Goal: Task Accomplishment & Management: Complete application form

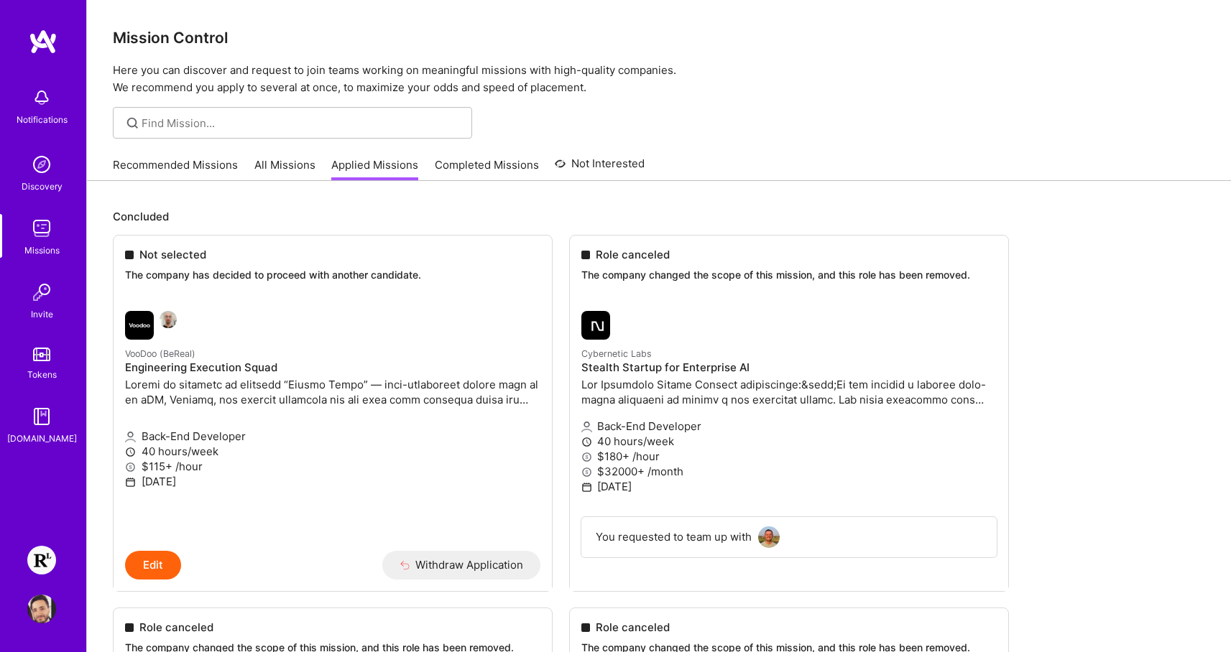
click at [27, 560] on img at bounding box center [41, 560] width 29 height 29
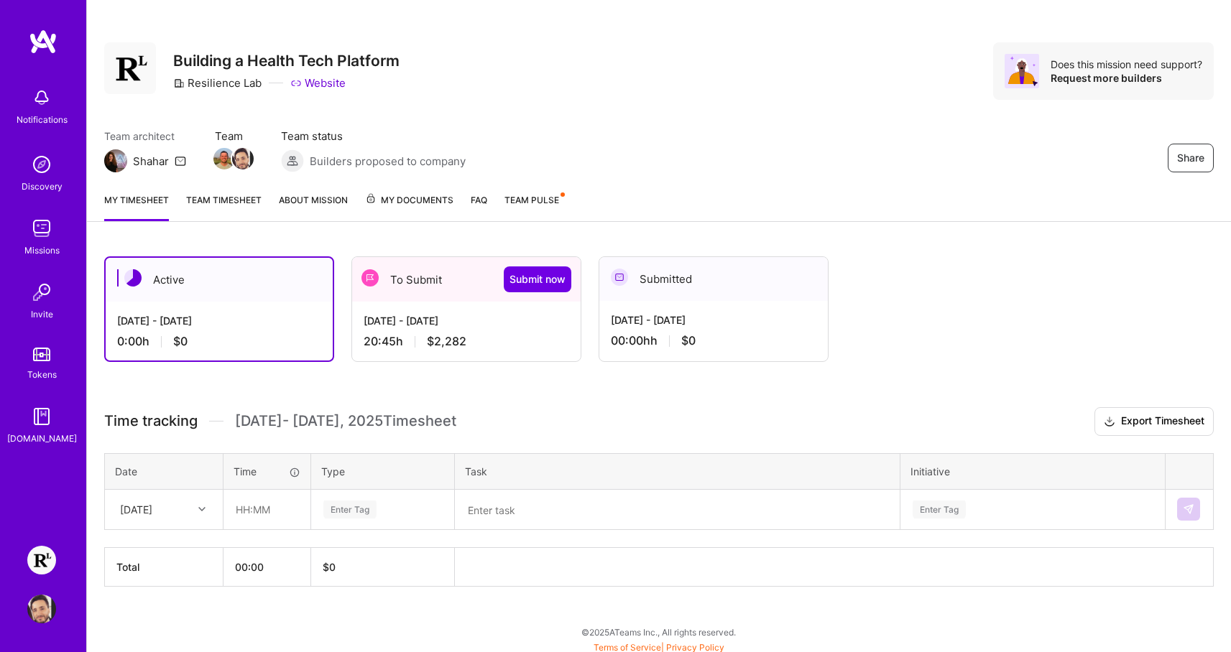
scroll to position [13, 0]
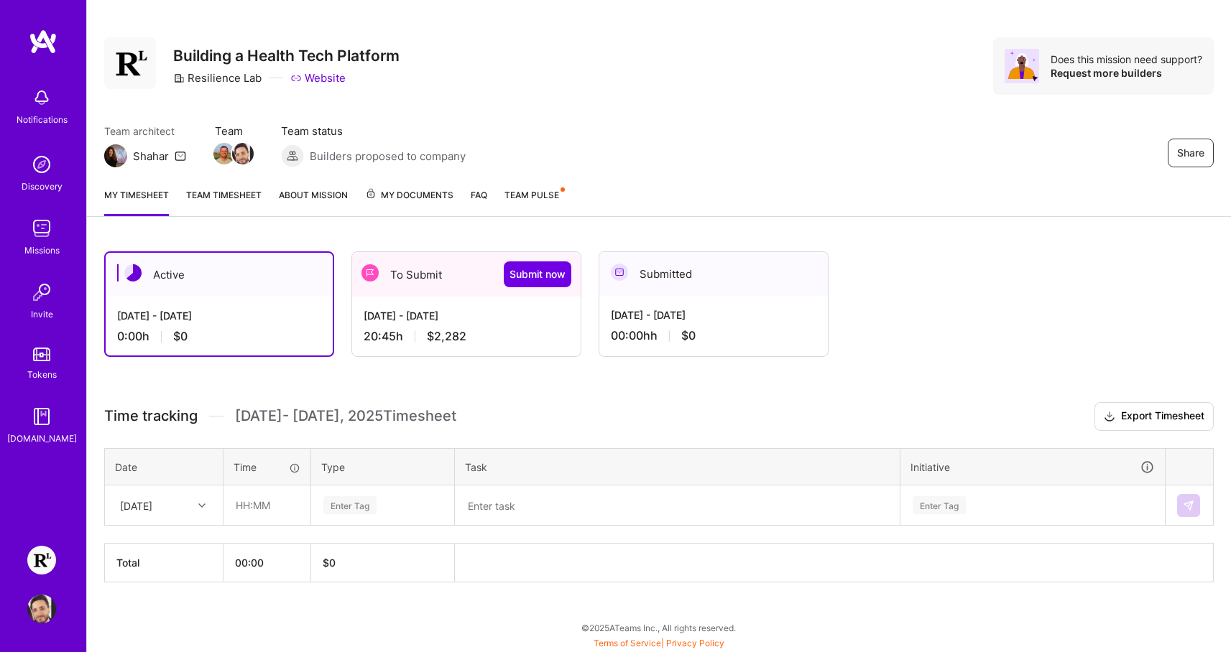
click at [200, 181] on div "My timesheet Team timesheet About Mission My Documents FAQ Team Pulse" at bounding box center [659, 196] width 1144 height 41
click at [213, 188] on link "Team timesheet" at bounding box center [223, 202] width 75 height 29
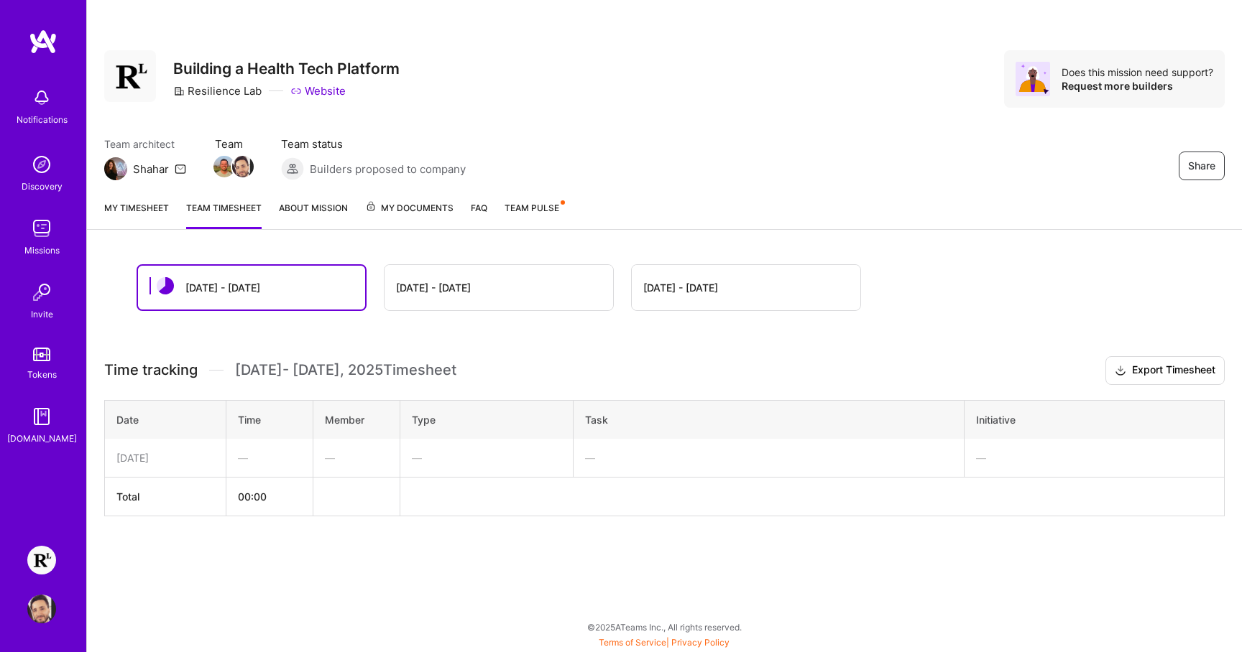
click at [673, 274] on div "[DATE] - [DATE]" at bounding box center [746, 287] width 229 height 45
click at [535, 286] on div "[DATE] - [DATE]" at bounding box center [498, 287] width 229 height 45
click at [426, 284] on div "[DATE] - [DATE]" at bounding box center [433, 287] width 75 height 15
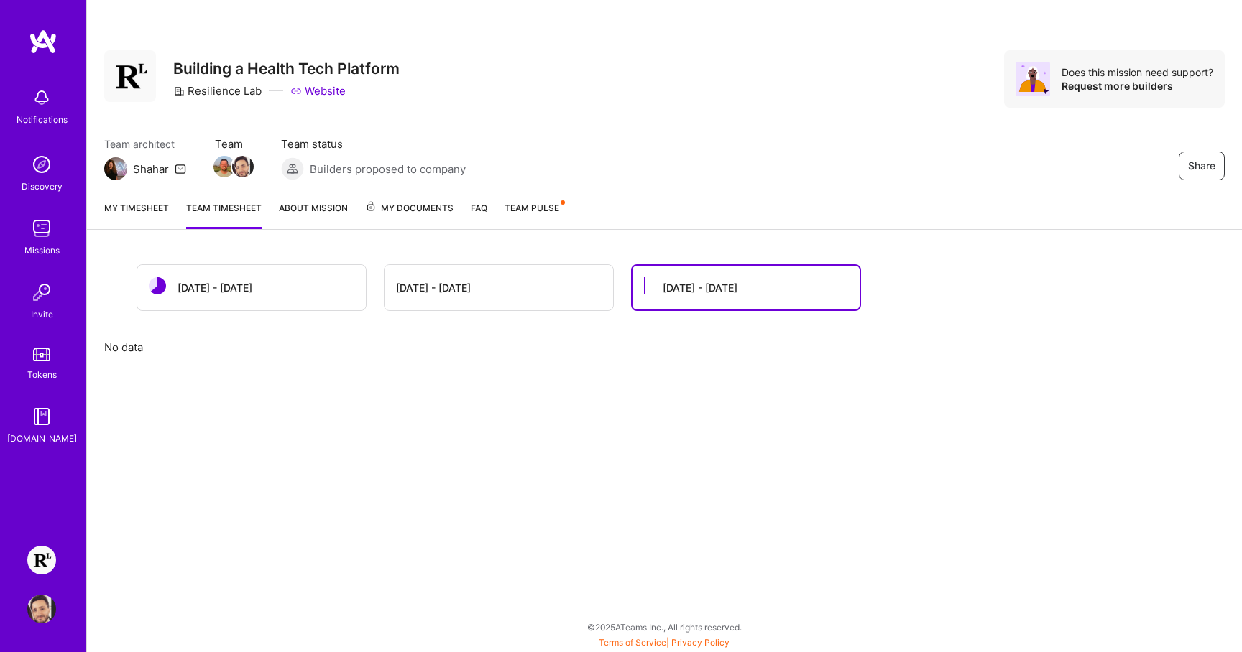
click at [502, 298] on div "[DATE] - [DATE]" at bounding box center [498, 287] width 229 height 45
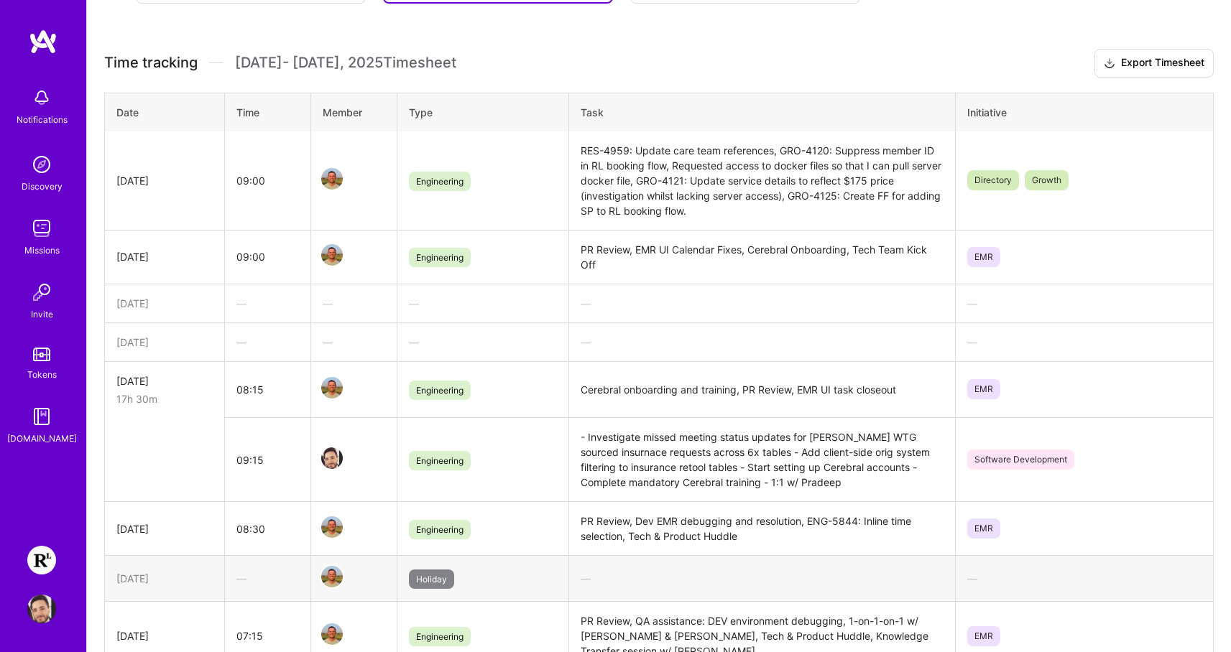
scroll to position [560, 0]
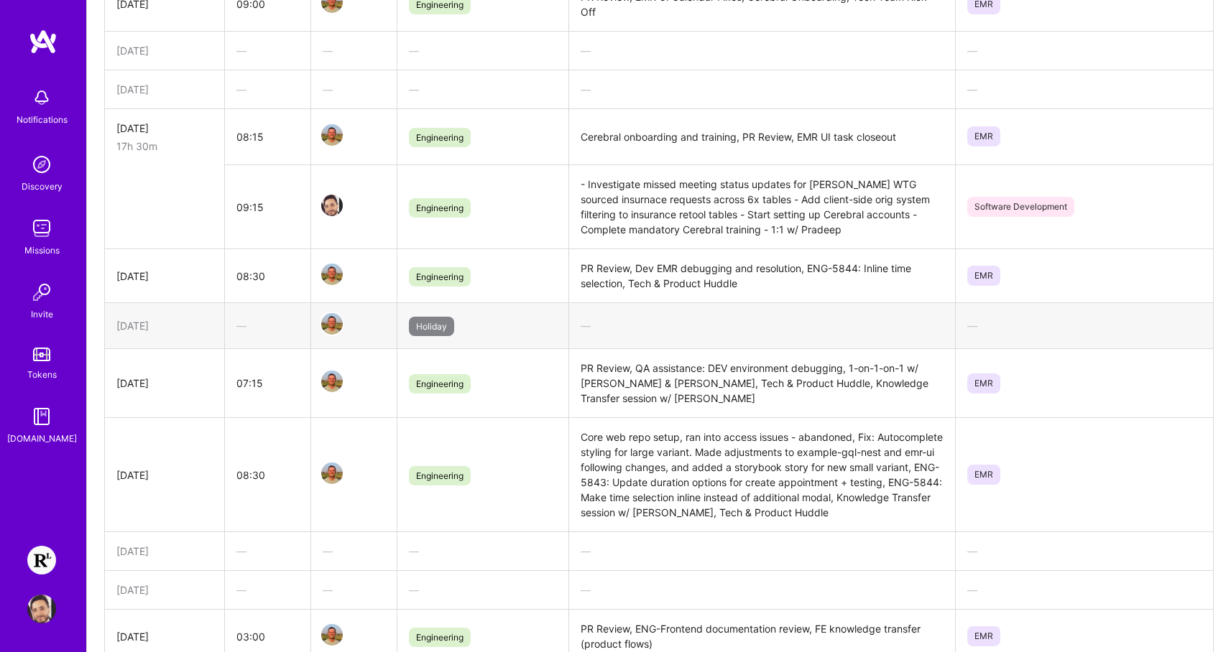
click at [197, 365] on td "[DATE]" at bounding box center [165, 383] width 120 height 69
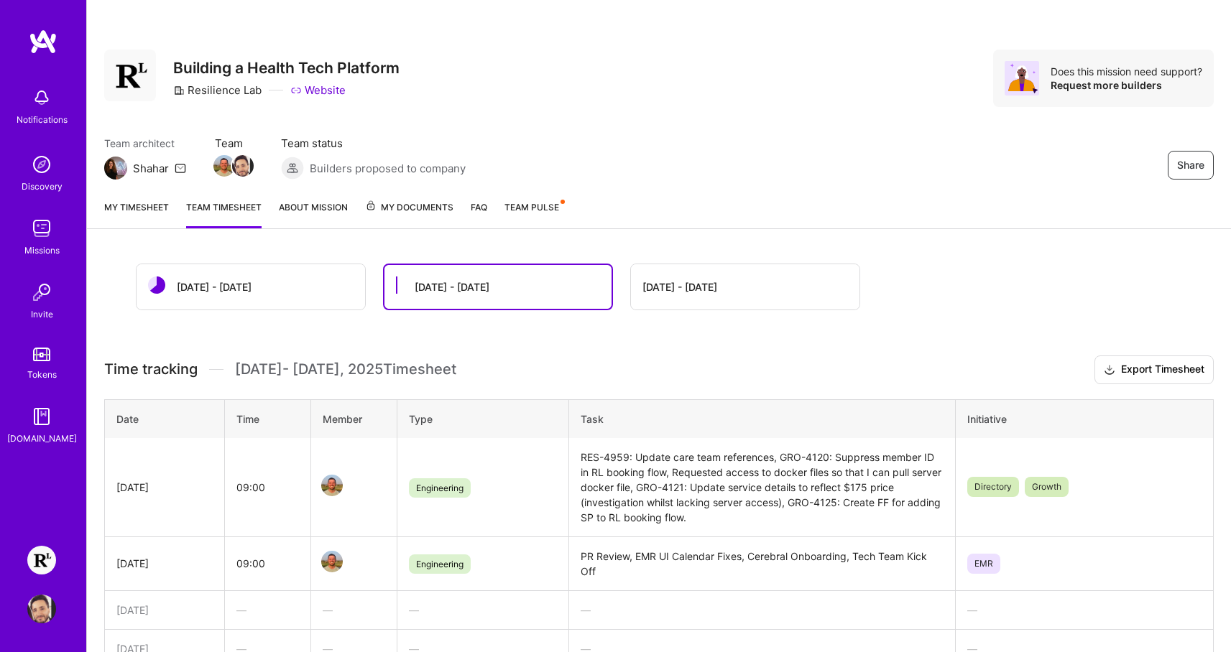
scroll to position [0, 0]
click at [158, 212] on link "My timesheet" at bounding box center [136, 214] width 65 height 29
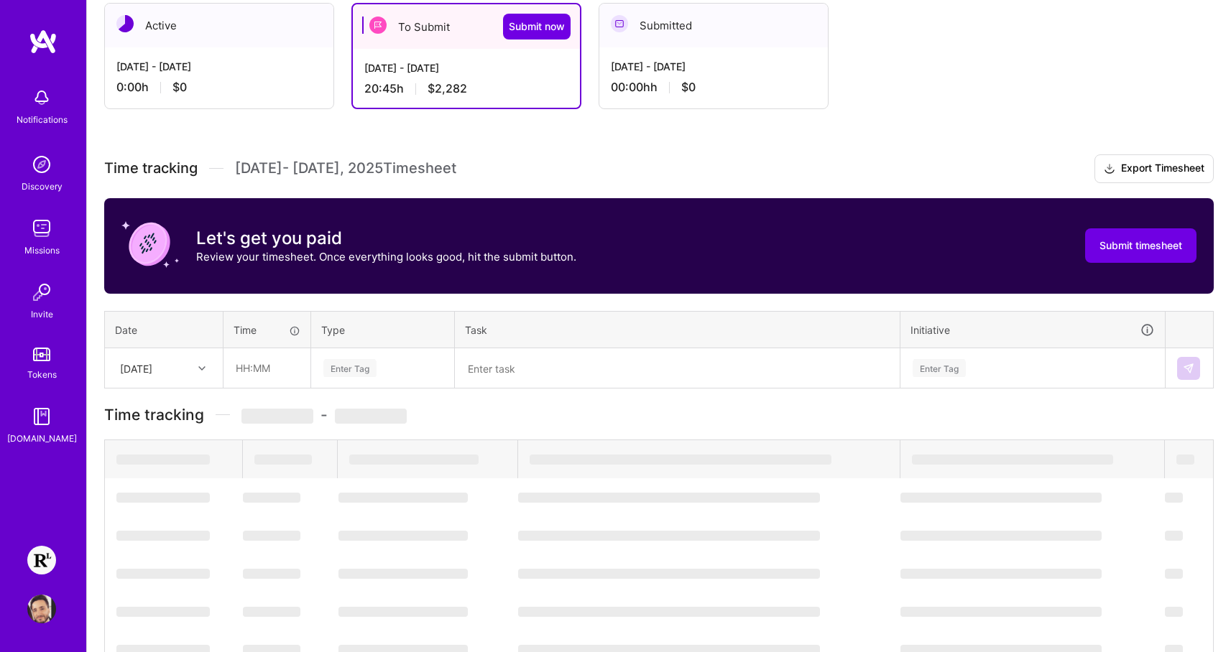
scroll to position [252, 0]
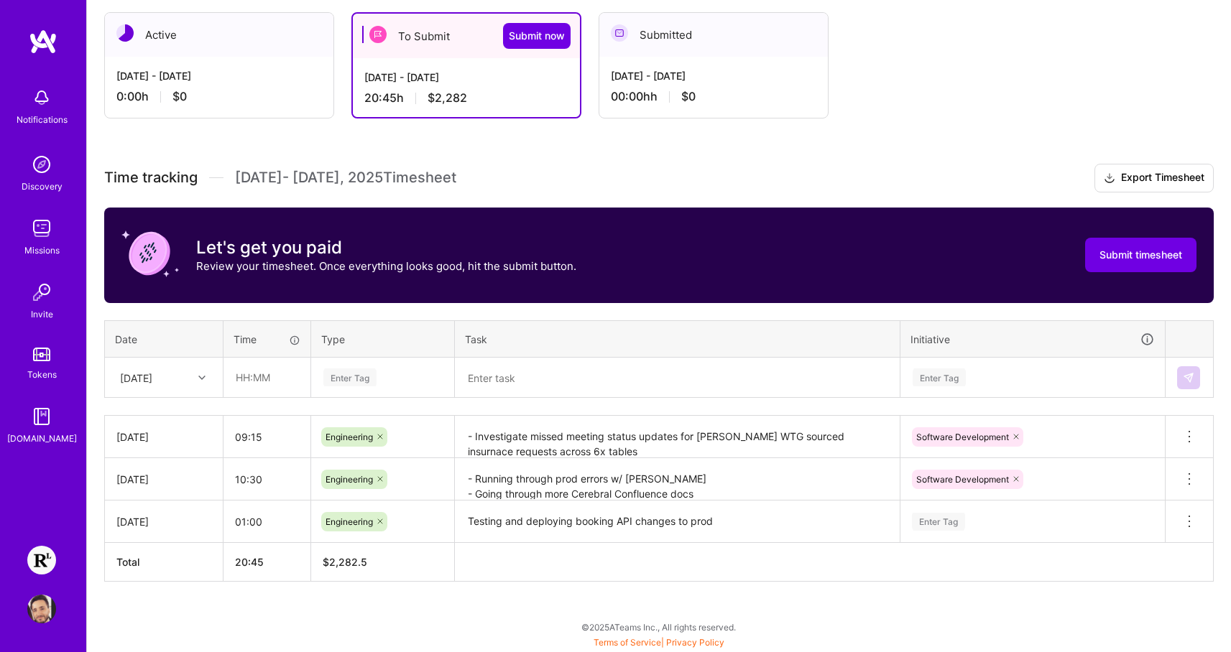
click at [176, 515] on div "[DATE]" at bounding box center [163, 522] width 95 height 15
click at [1181, 524] on icon at bounding box center [1189, 521] width 17 height 17
click at [127, 515] on div "[DATE]" at bounding box center [163, 522] width 95 height 15
click at [153, 515] on div "[DATE]" at bounding box center [163, 522] width 95 height 15
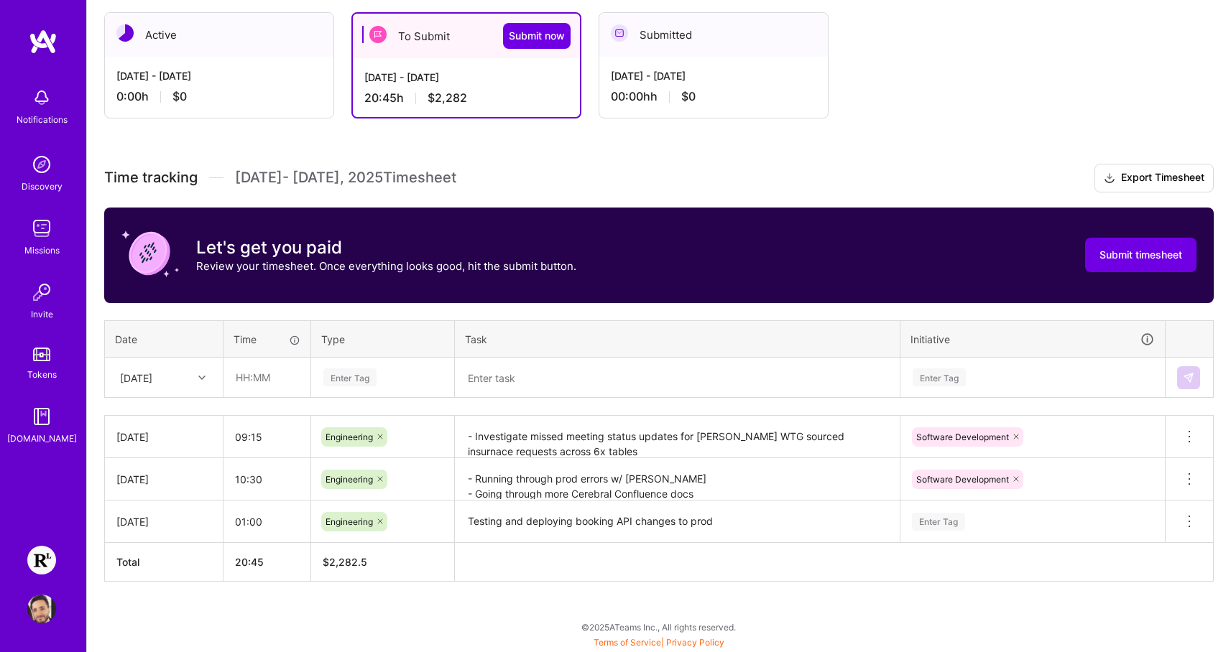
click at [650, 512] on textarea "Testing and deploying booking API changes to prod" at bounding box center [677, 522] width 442 height 40
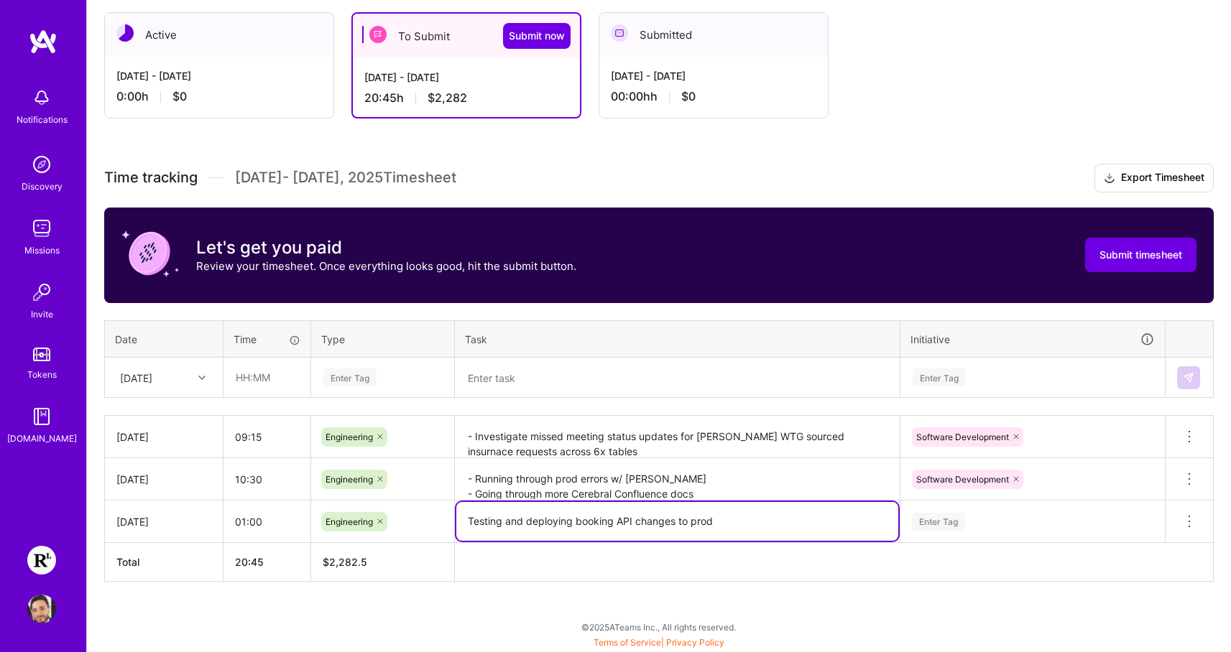
click at [654, 519] on textarea "Testing and deploying booking API changes to prod" at bounding box center [677, 521] width 442 height 39
click at [207, 377] on div at bounding box center [204, 378] width 22 height 19
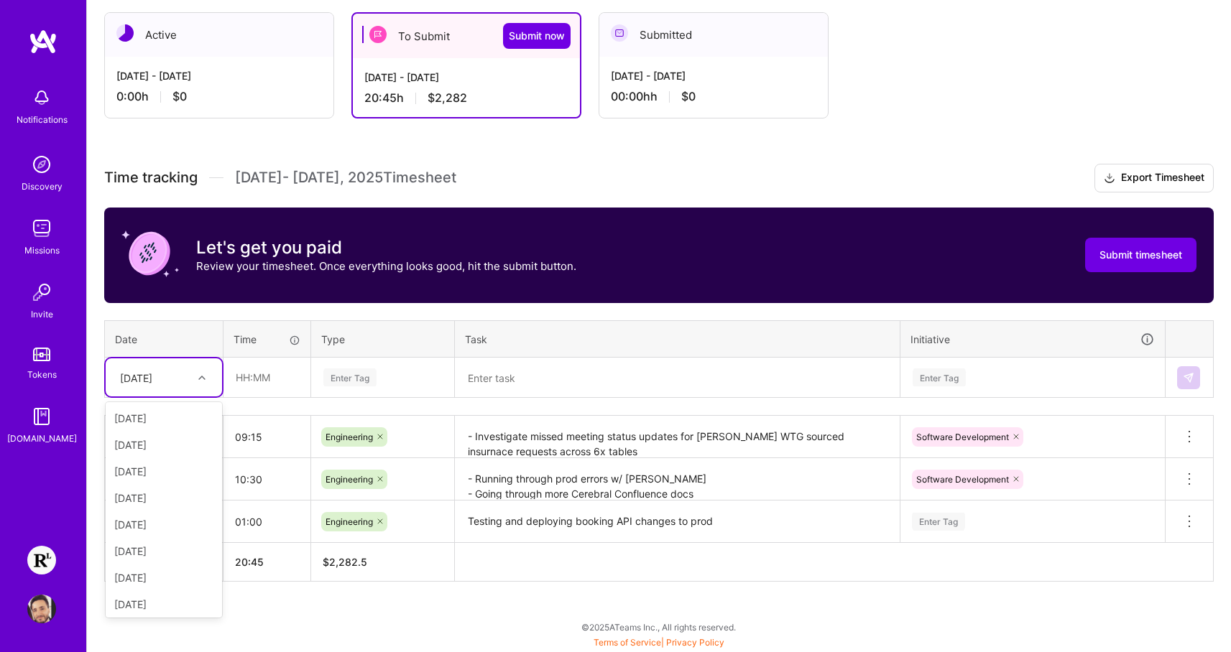
scroll to position [162, 0]
click at [162, 450] on div "[DATE]" at bounding box center [164, 442] width 116 height 27
click at [260, 370] on input "text" at bounding box center [267, 378] width 86 height 38
type input "01:00"
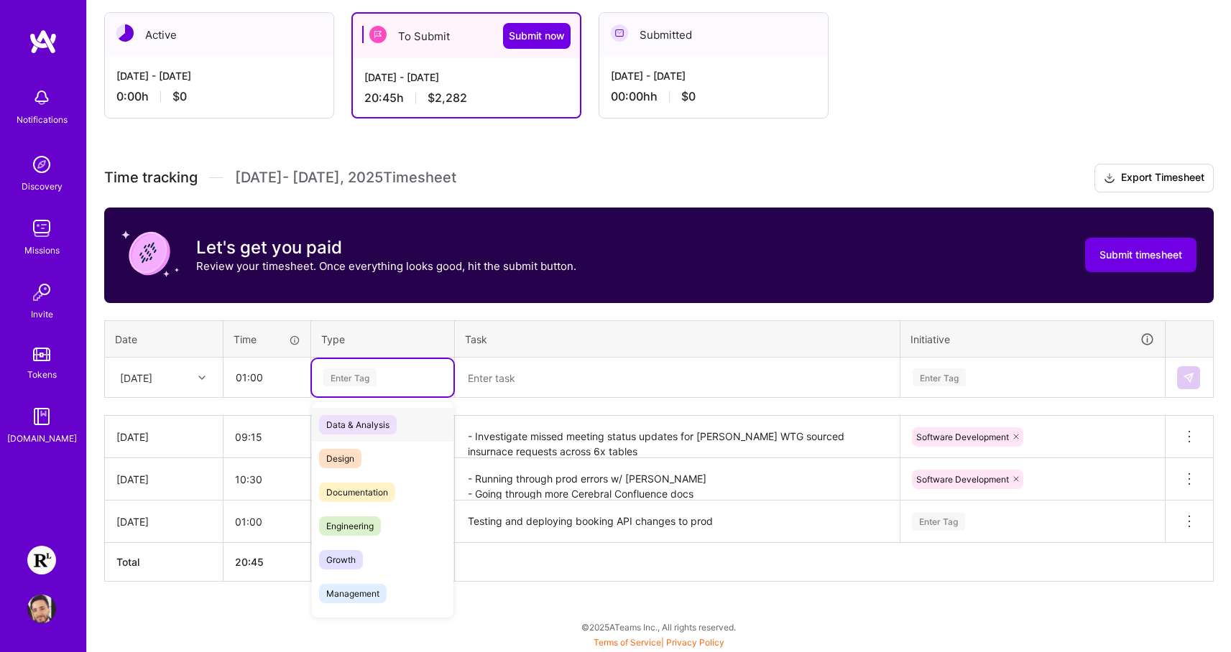
click at [361, 376] on div "Enter Tag" at bounding box center [349, 377] width 53 height 22
click at [382, 517] on div "Engineering" at bounding box center [383, 526] width 142 height 34
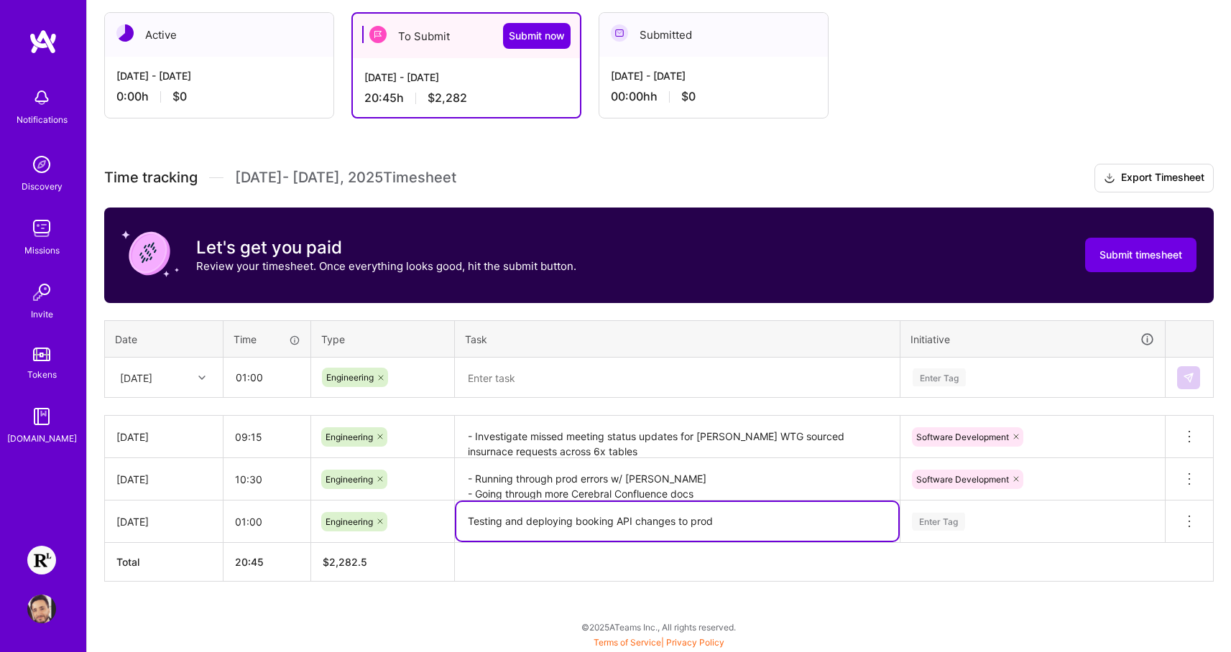
click at [532, 520] on textarea "Testing and deploying booking API changes to prod" at bounding box center [677, 521] width 442 height 39
click at [558, 373] on textarea at bounding box center [677, 377] width 442 height 37
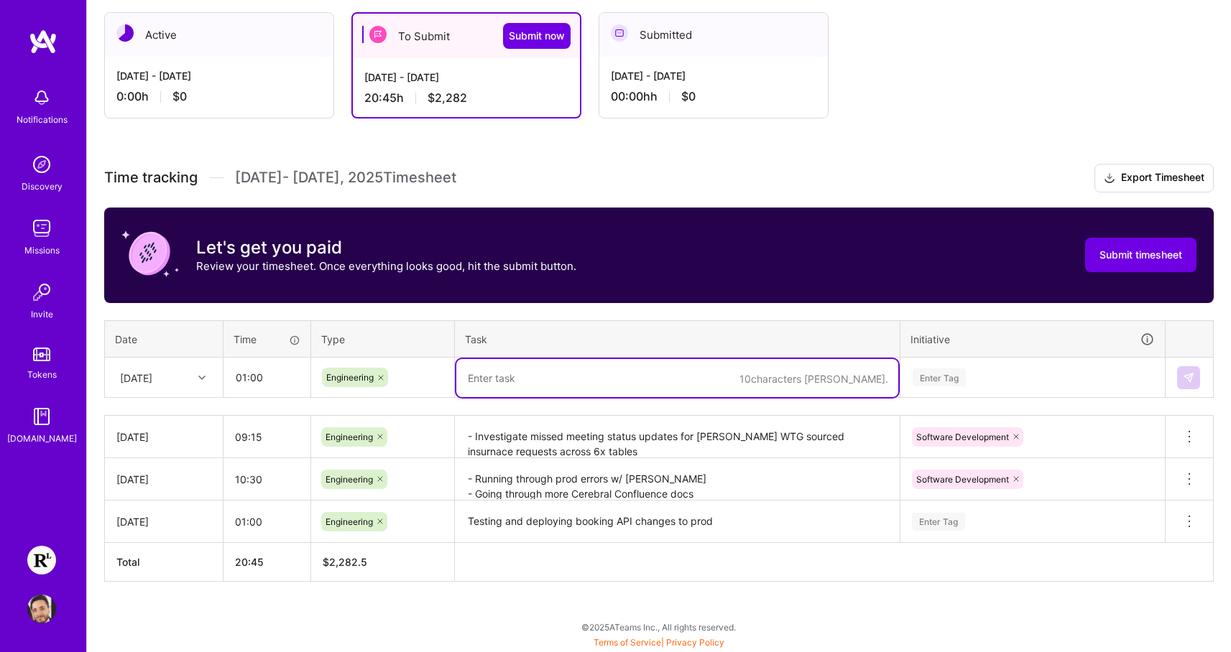
paste textarea "Testing and deploying booking API changes to prod"
type textarea "Testing and deploying booking API changes to prod"
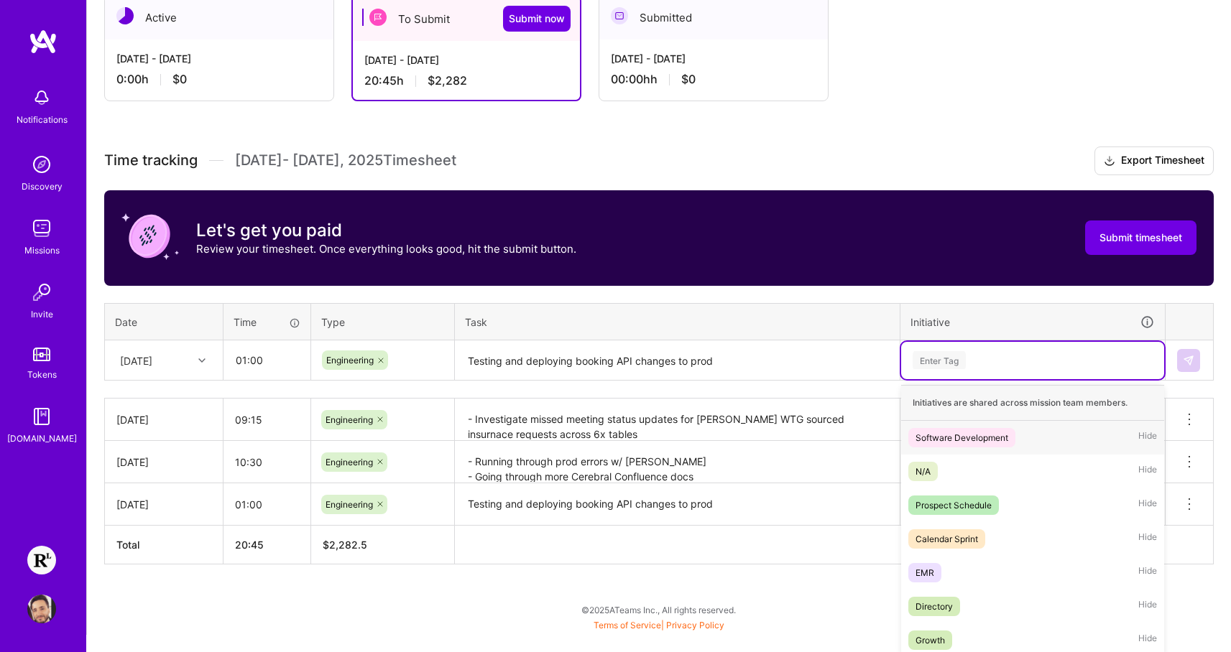
click at [964, 380] on div "Time tracking [DATE] - [DATE] Timesheet Export Timesheet Let's get you paid Rev…" at bounding box center [658, 356] width 1109 height 418
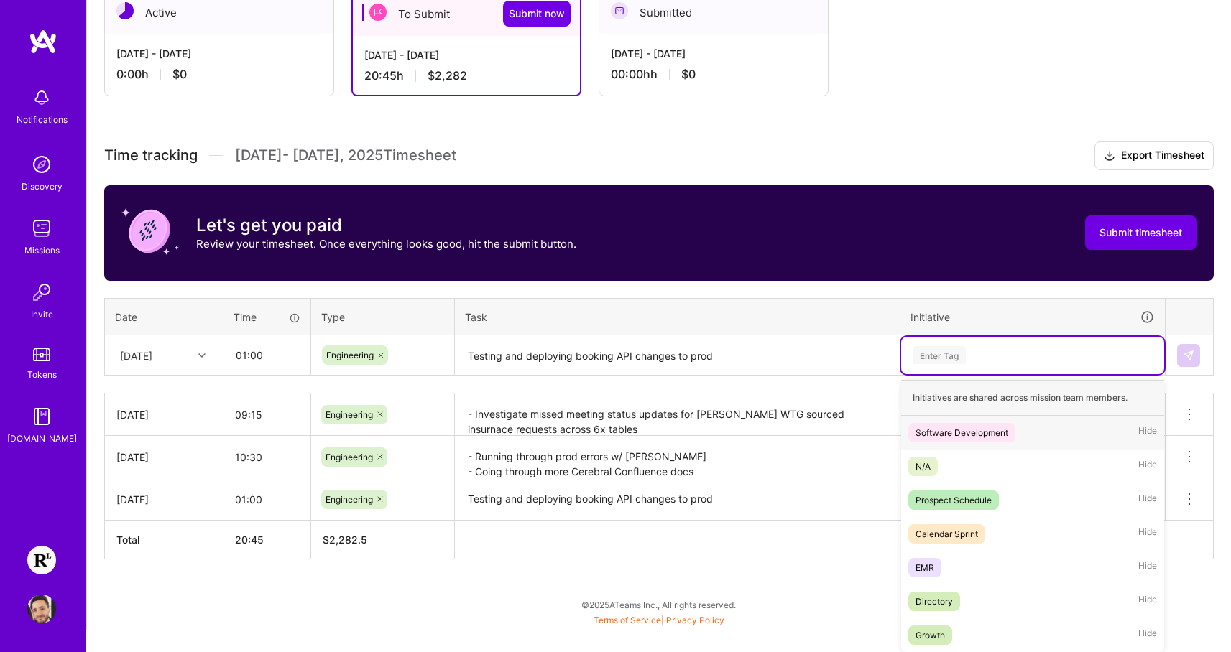
click at [955, 427] on div "Software Development" at bounding box center [961, 432] width 93 height 15
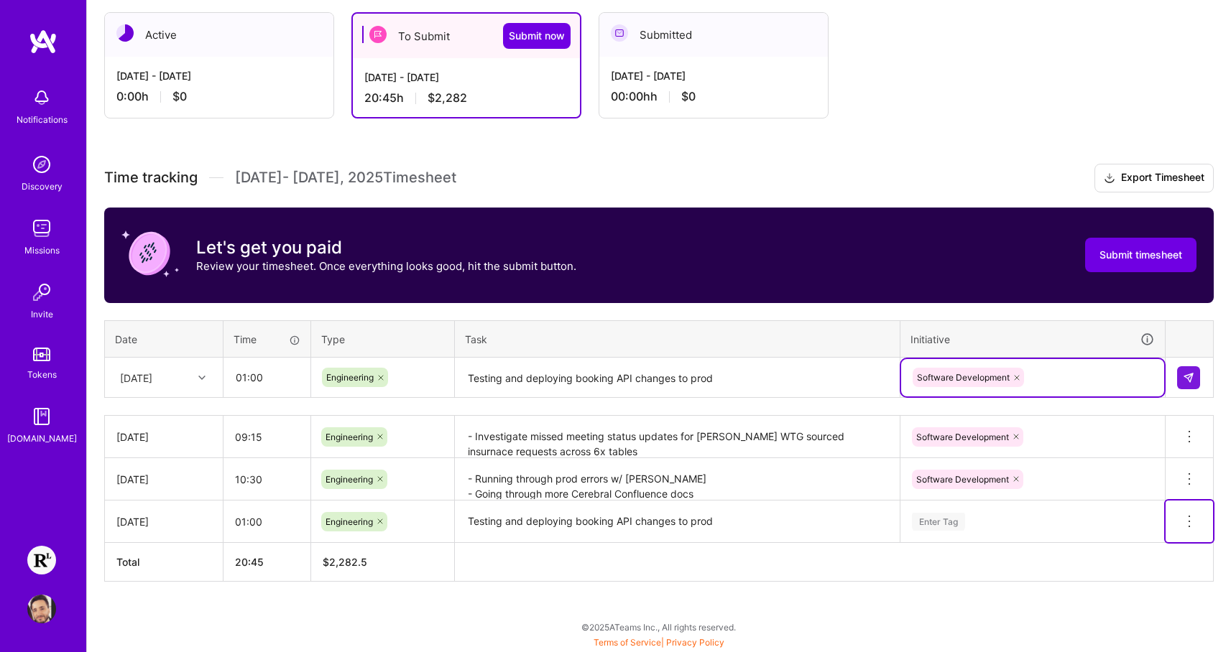
click at [1189, 524] on icon at bounding box center [1189, 521] width 17 height 17
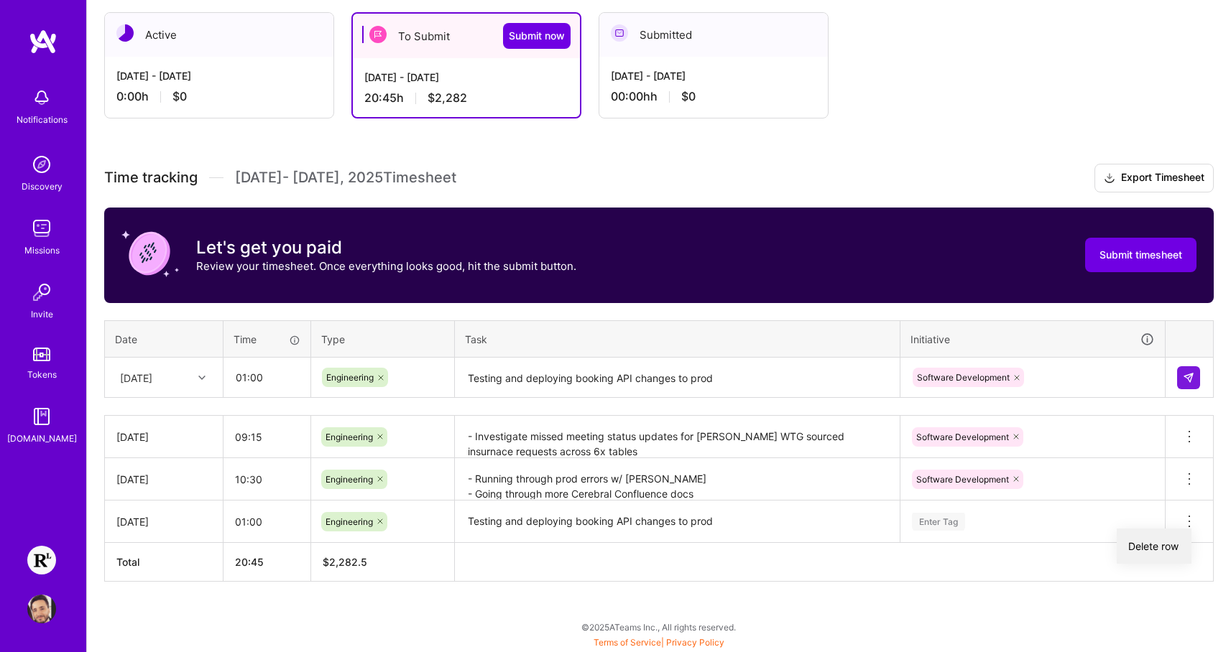
click at [1175, 548] on button "Delete row" at bounding box center [1154, 546] width 75 height 35
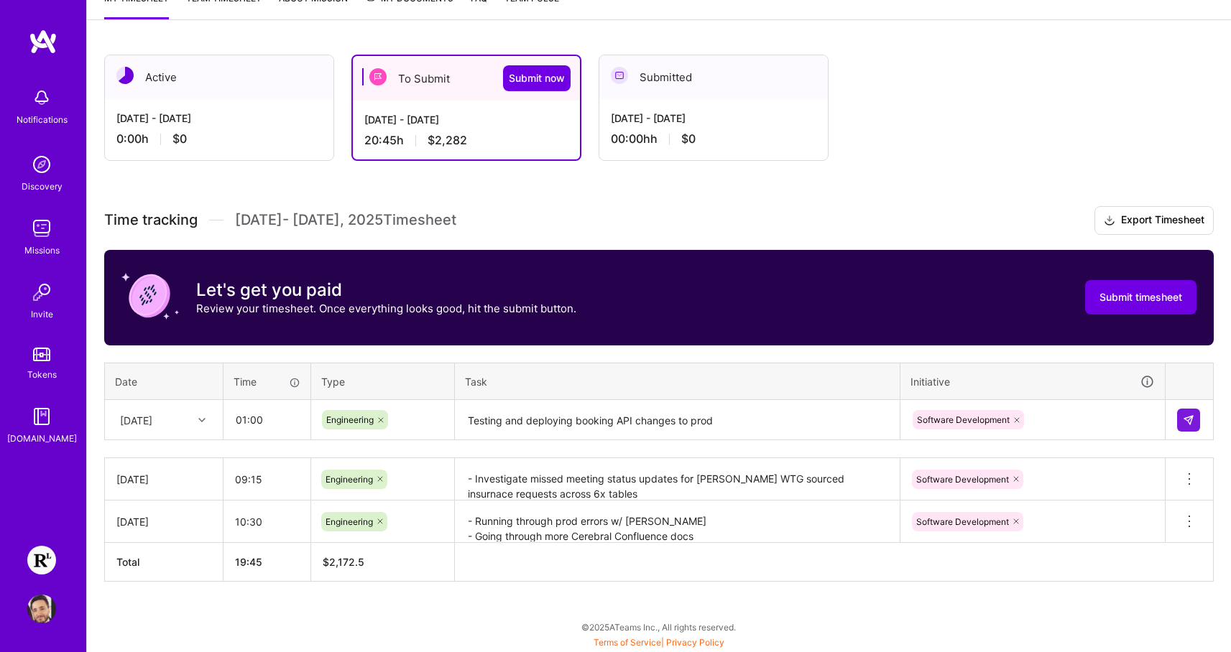
scroll to position [210, 0]
click at [1201, 422] on td at bounding box center [1190, 420] width 48 height 40
click at [1194, 421] on button at bounding box center [1188, 420] width 23 height 23
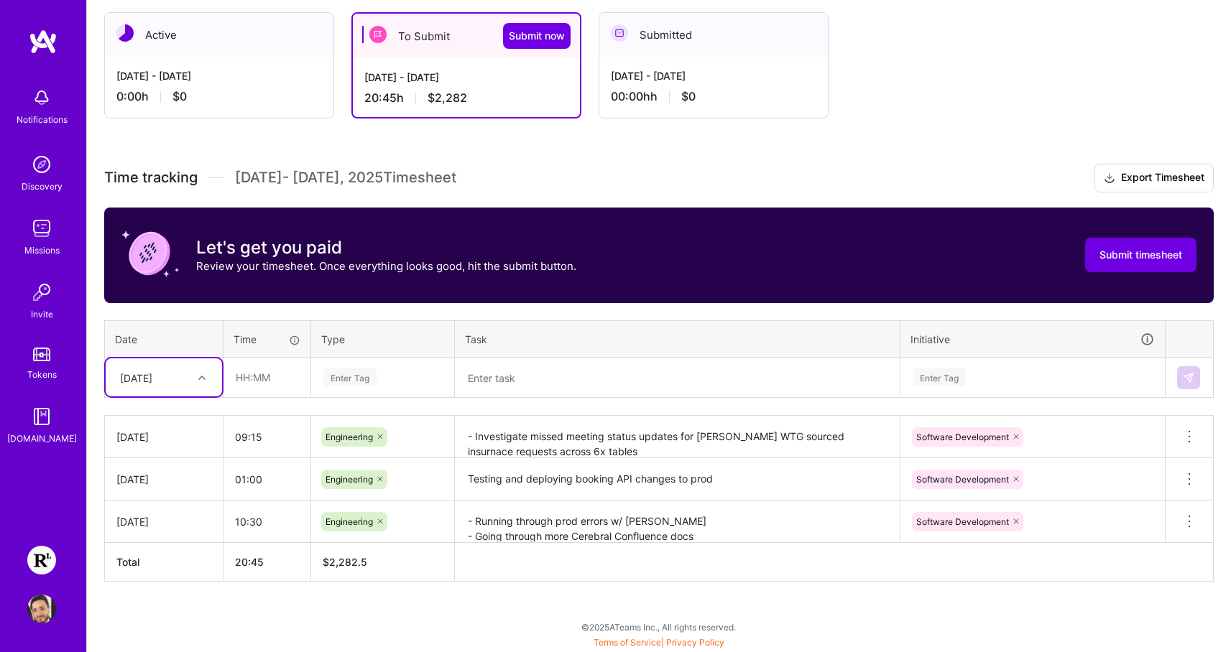
scroll to position [252, 0]
click at [550, 520] on textarea "- Running through prod errors w/ [PERSON_NAME] - Going through more Cerebral Co…" at bounding box center [677, 522] width 442 height 40
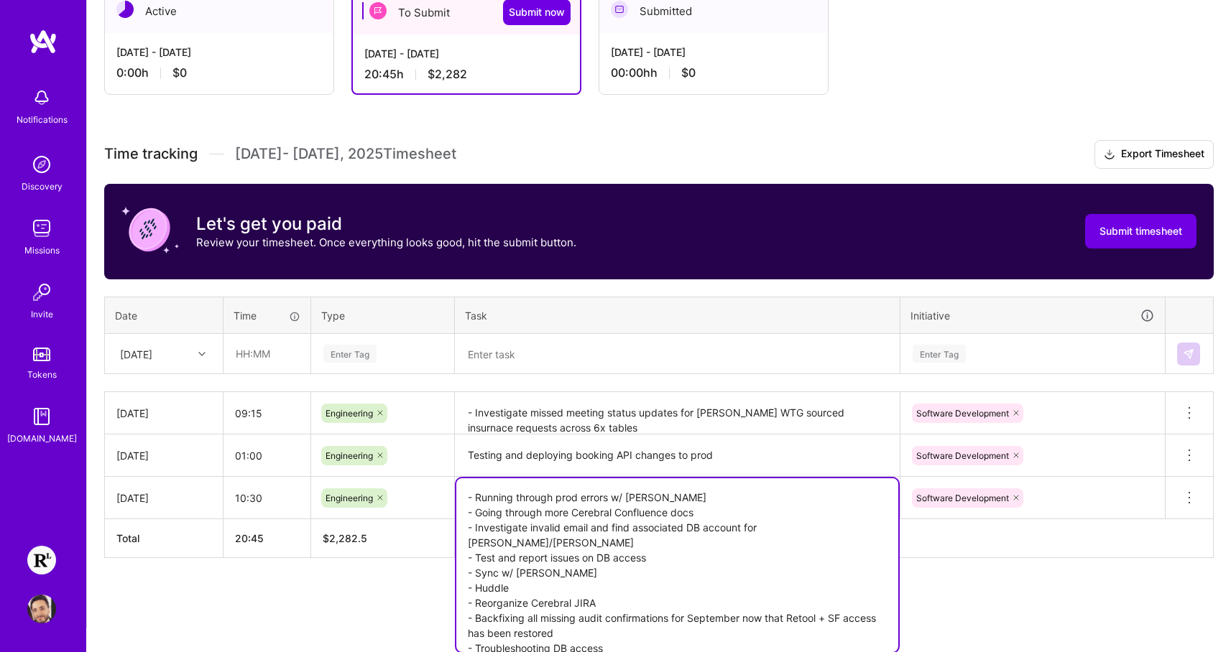
click at [627, 591] on textarea "- Running through prod errors w/ [PERSON_NAME] - Going through more Cerebral Co…" at bounding box center [677, 566] width 442 height 174
click at [393, 341] on table "Date Time Type Task Initiative [DATE] Enter Tag Enter Tag" at bounding box center [658, 336] width 1109 height 78
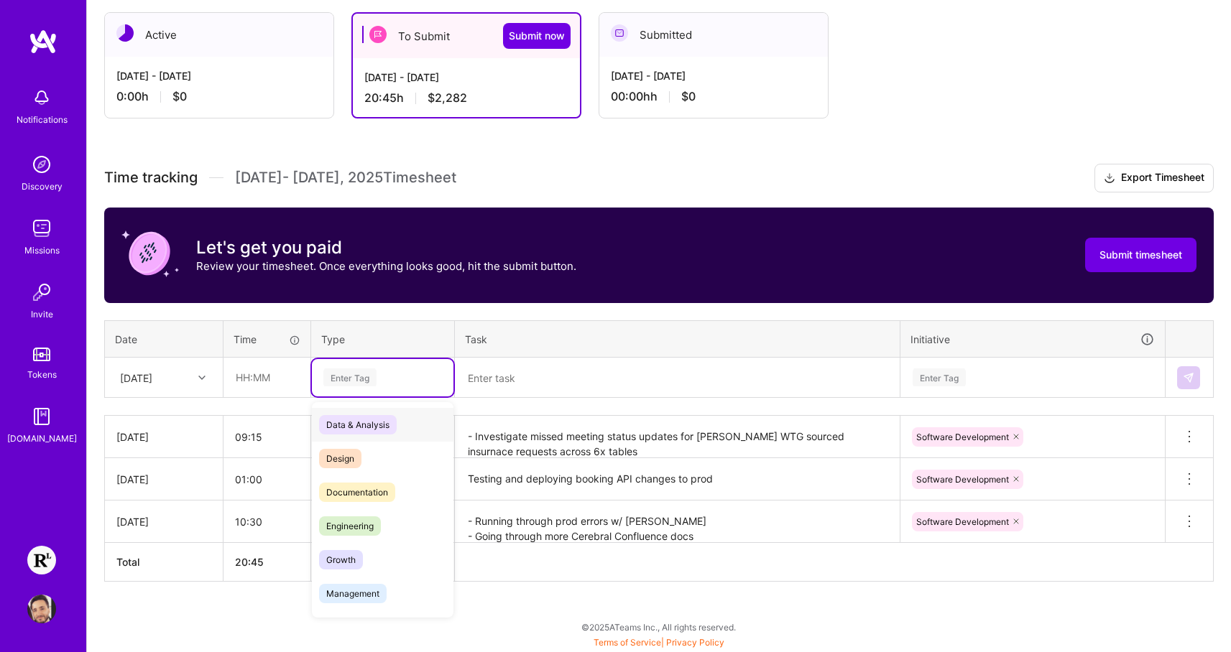
scroll to position [252, 0]
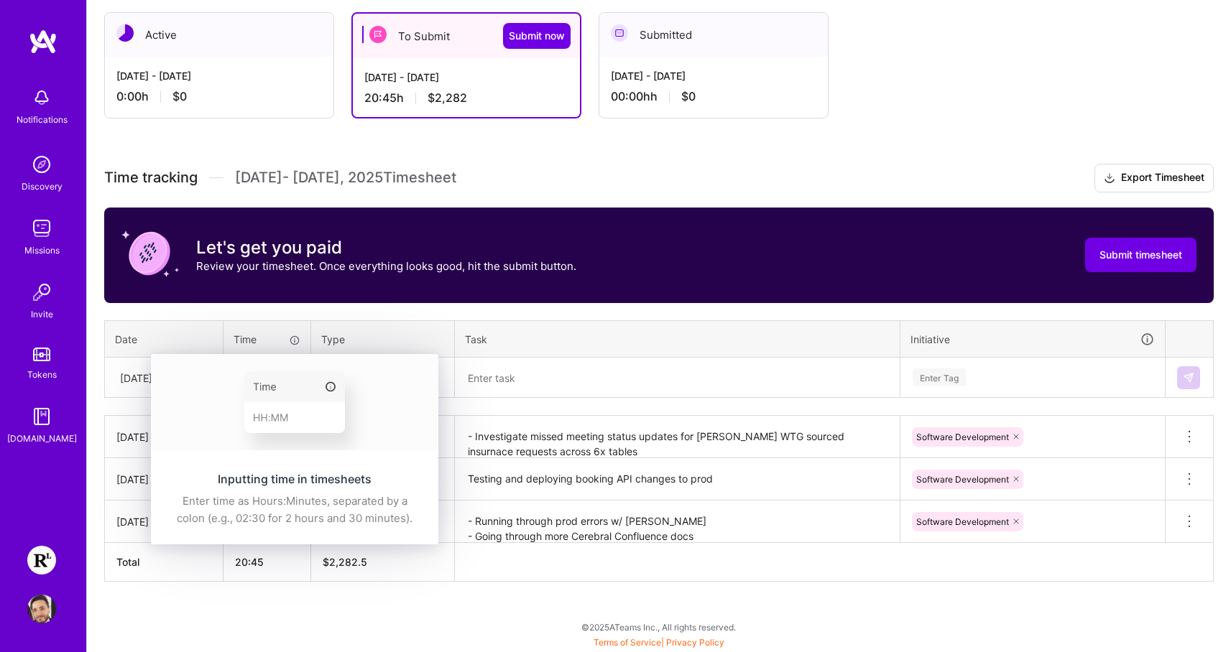
click at [218, 454] on div "Inputting time in timesheets Enter time as Hours:Minutes, separated by a colon …" at bounding box center [294, 499] width 287 height 91
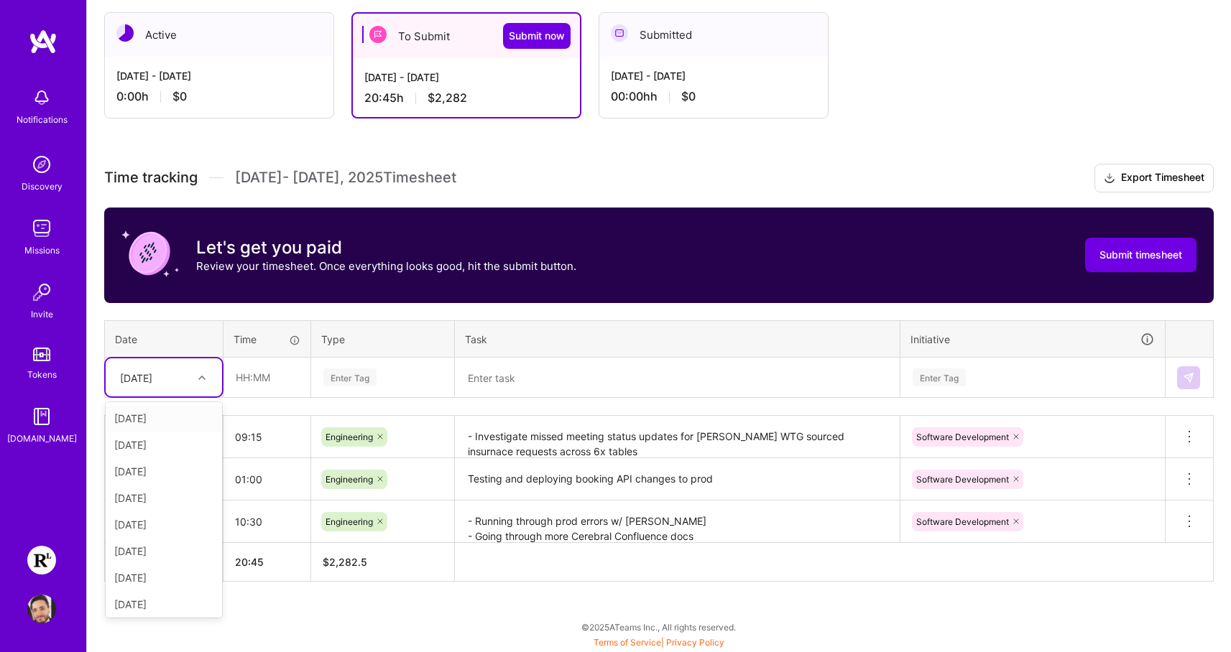
click at [134, 373] on div "[DATE]" at bounding box center [136, 377] width 32 height 15
click at [130, 474] on div "[DATE]" at bounding box center [164, 471] width 116 height 27
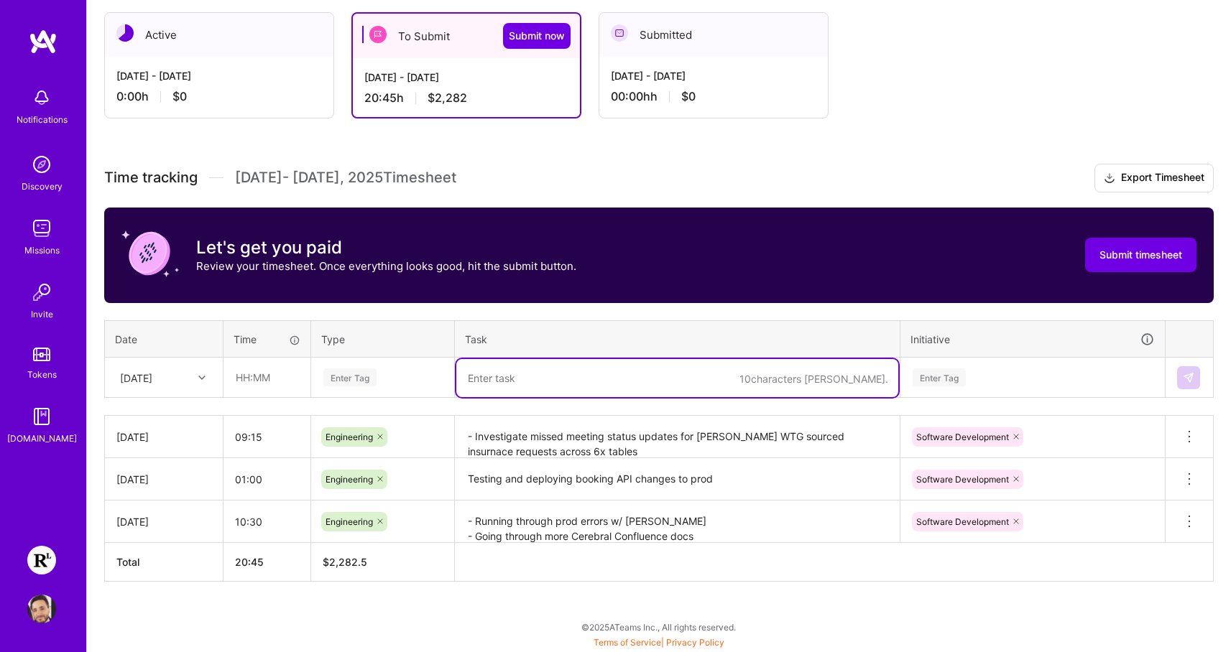
click at [556, 388] on textarea at bounding box center [677, 378] width 442 height 38
paste textarea "- Running through prod errors w/ [PERSON_NAME] - Going through more Cerebral Co…"
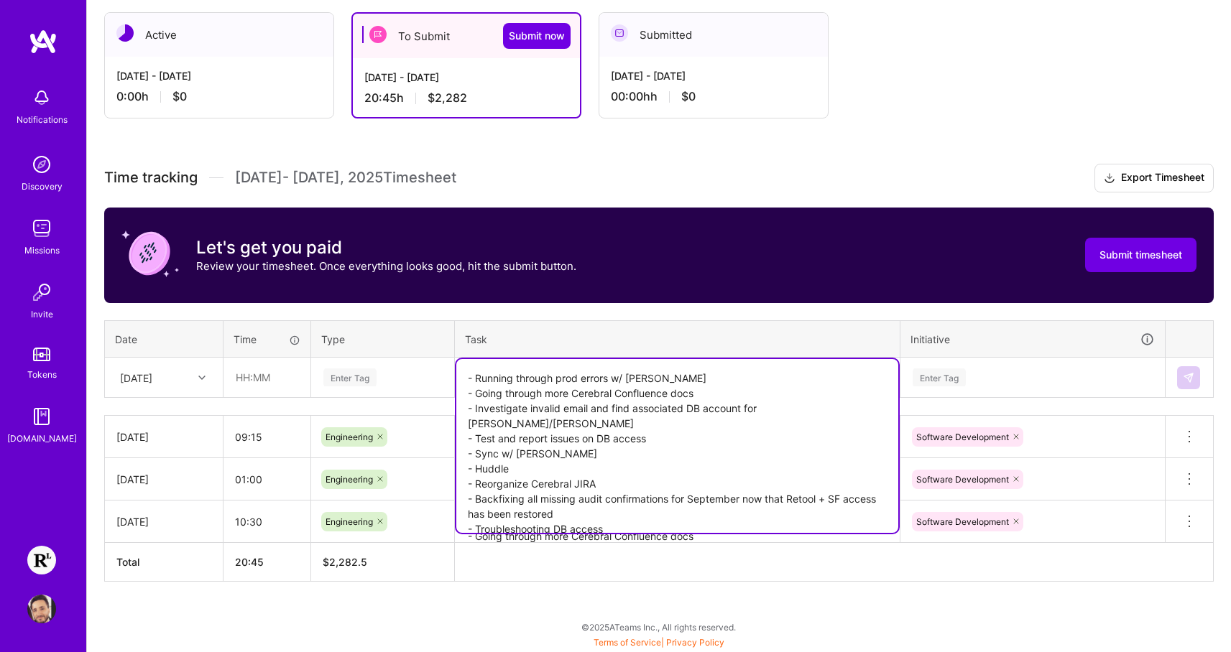
type textarea "- Running through prod errors w/ [PERSON_NAME] - Going through more Cerebral Co…"
click at [259, 376] on input "text" at bounding box center [267, 378] width 86 height 38
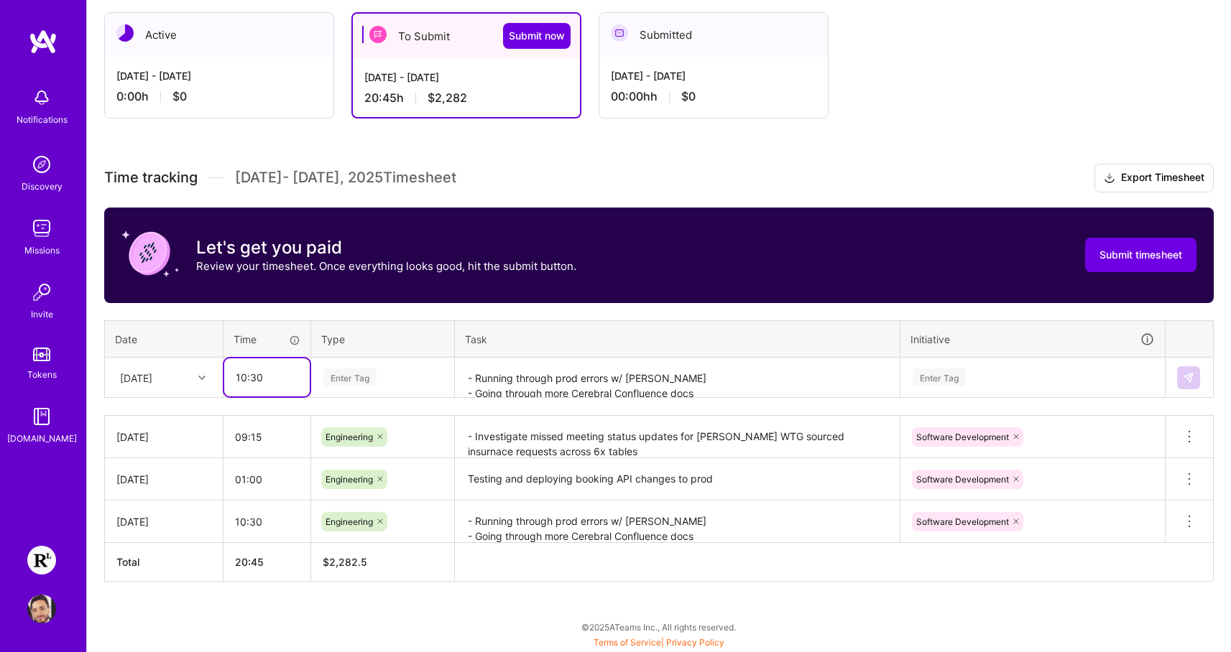
type input "10:30"
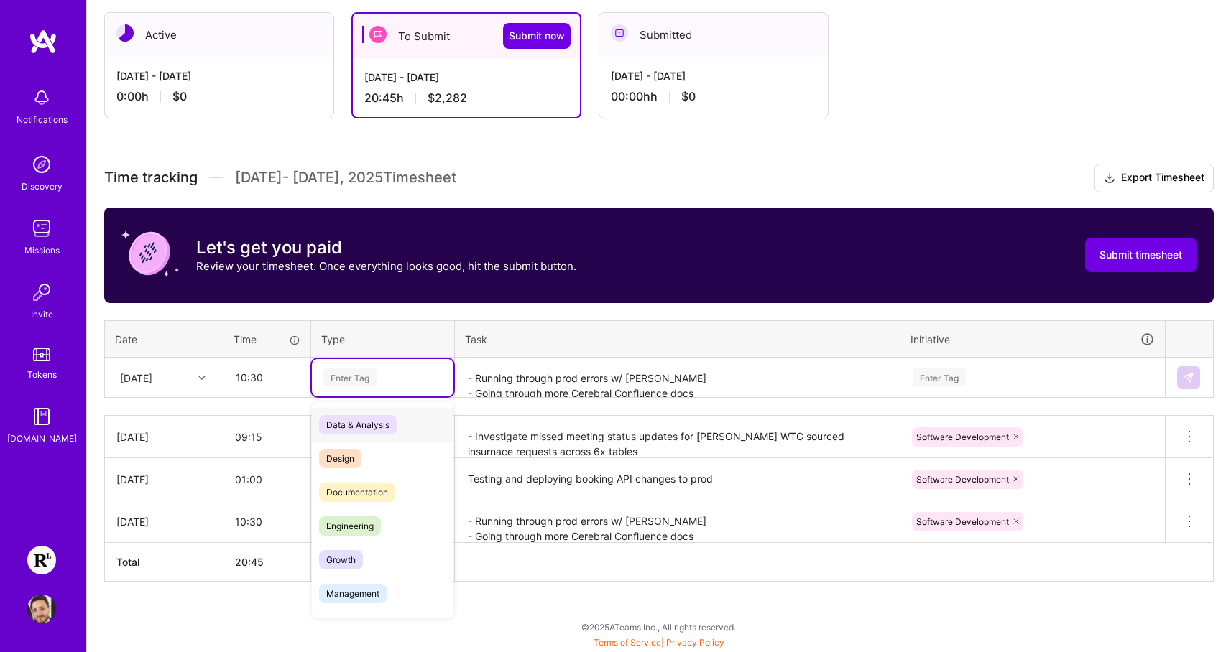
click at [423, 375] on div "Enter Tag" at bounding box center [382, 378] width 121 height 18
click at [397, 520] on div "Engineering" at bounding box center [383, 526] width 142 height 34
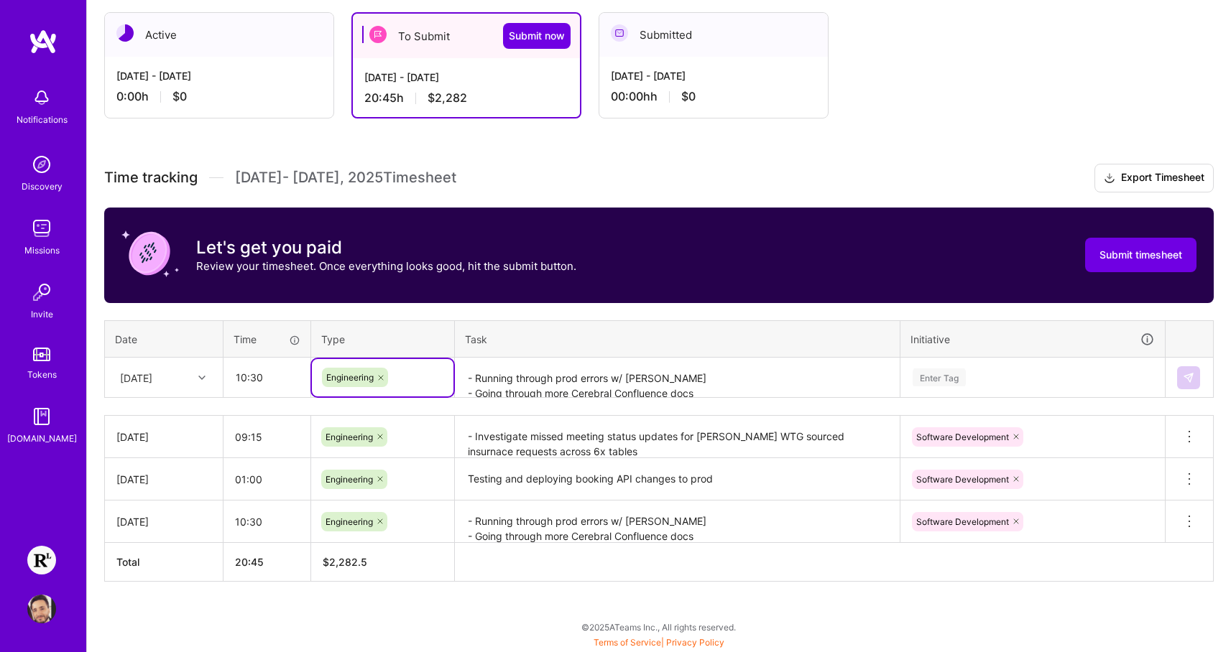
click at [972, 378] on div "Enter Tag" at bounding box center [1032, 377] width 263 height 37
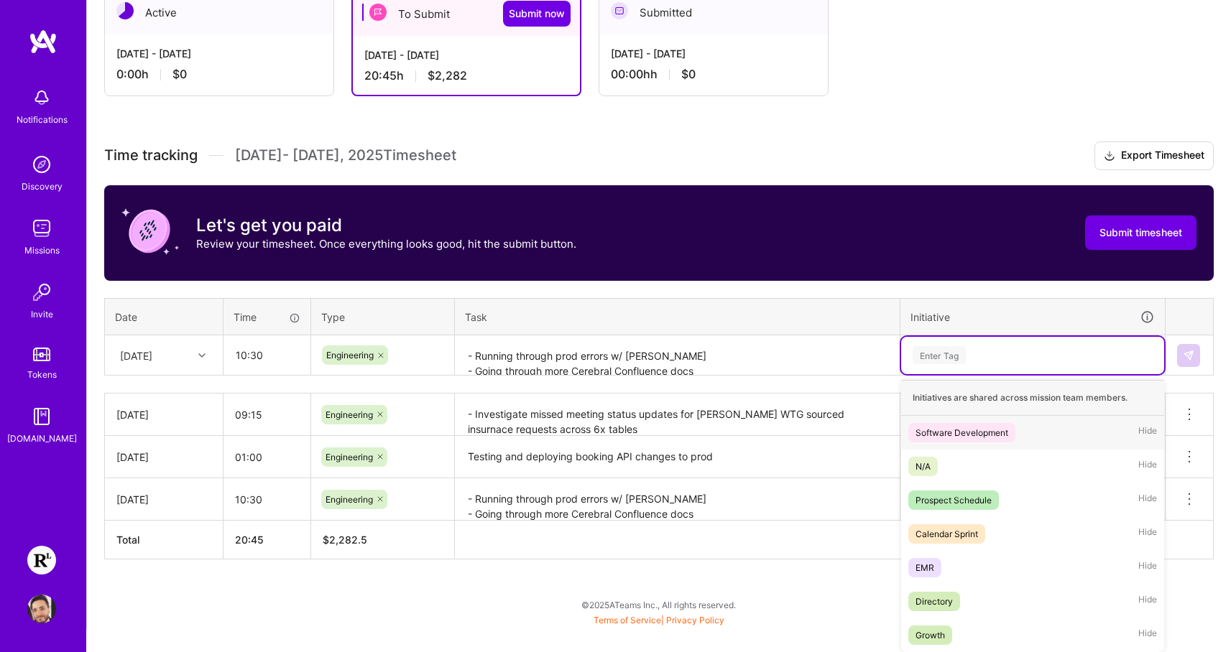
click at [959, 430] on div "Software Development" at bounding box center [961, 432] width 93 height 15
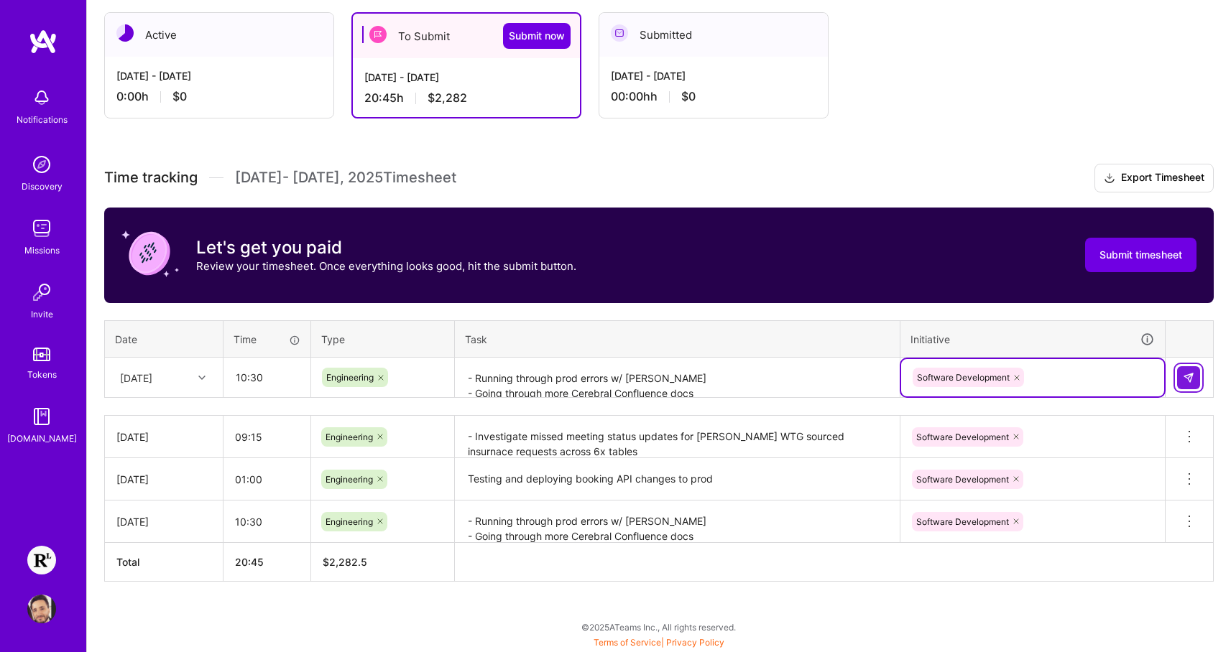
click at [1196, 375] on button at bounding box center [1188, 377] width 23 height 23
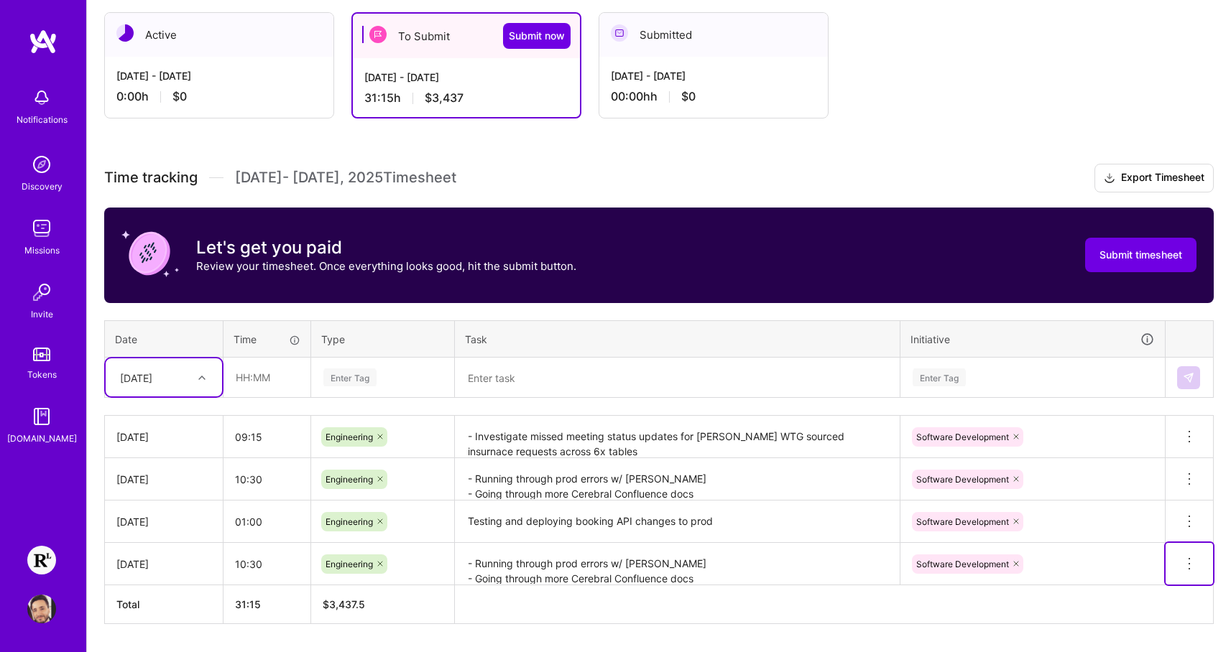
click at [1187, 565] on icon at bounding box center [1189, 563] width 17 height 17
click at [1162, 588] on button "Delete row" at bounding box center [1154, 588] width 75 height 35
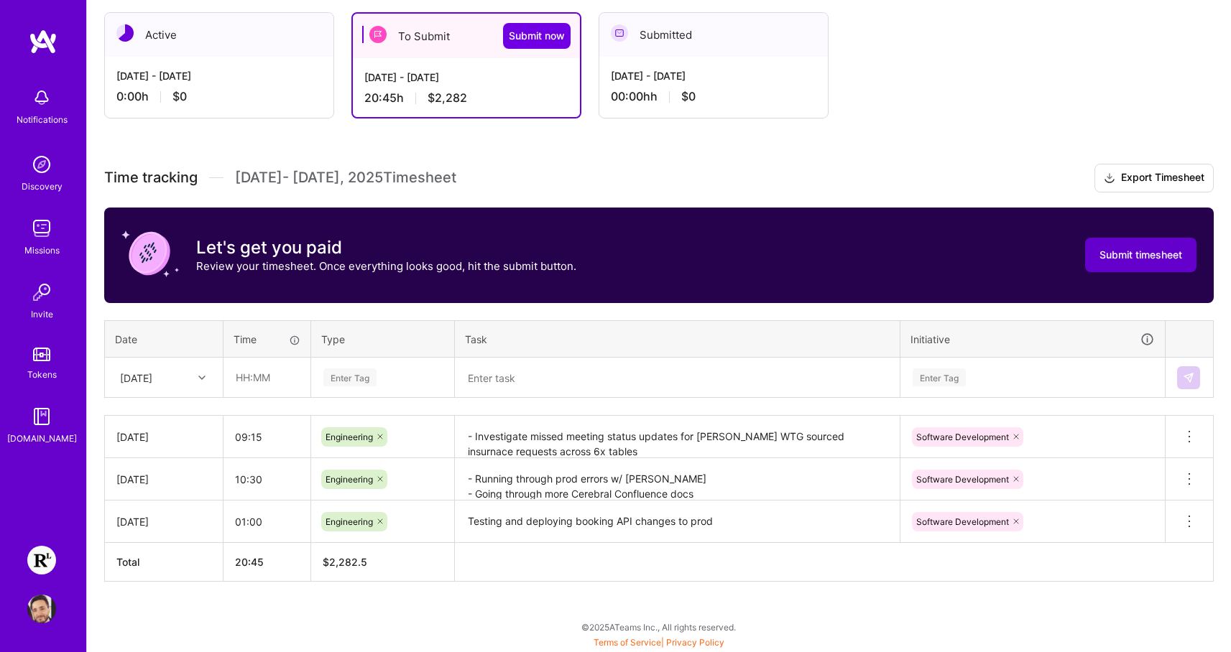
click at [1130, 250] on span "Submit timesheet" at bounding box center [1140, 255] width 83 height 14
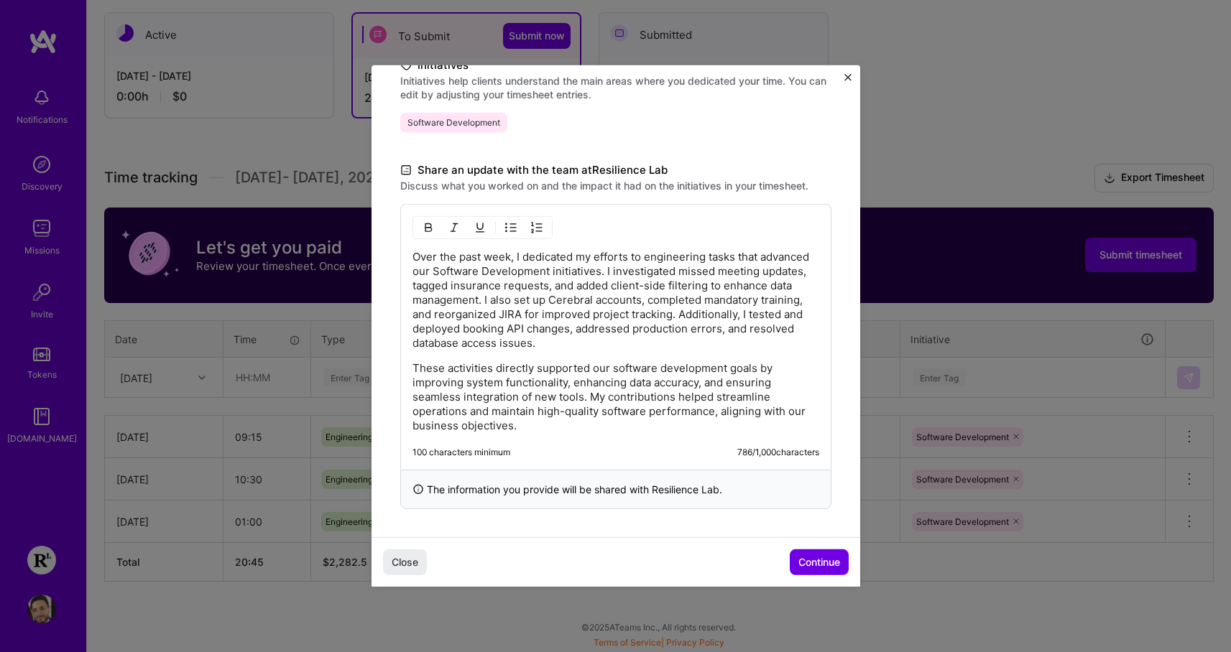
scroll to position [353, 0]
click at [618, 433] on div "Over the past week, I dedicated my efforts to engineering tasks that advanced o…" at bounding box center [615, 336] width 431 height 266
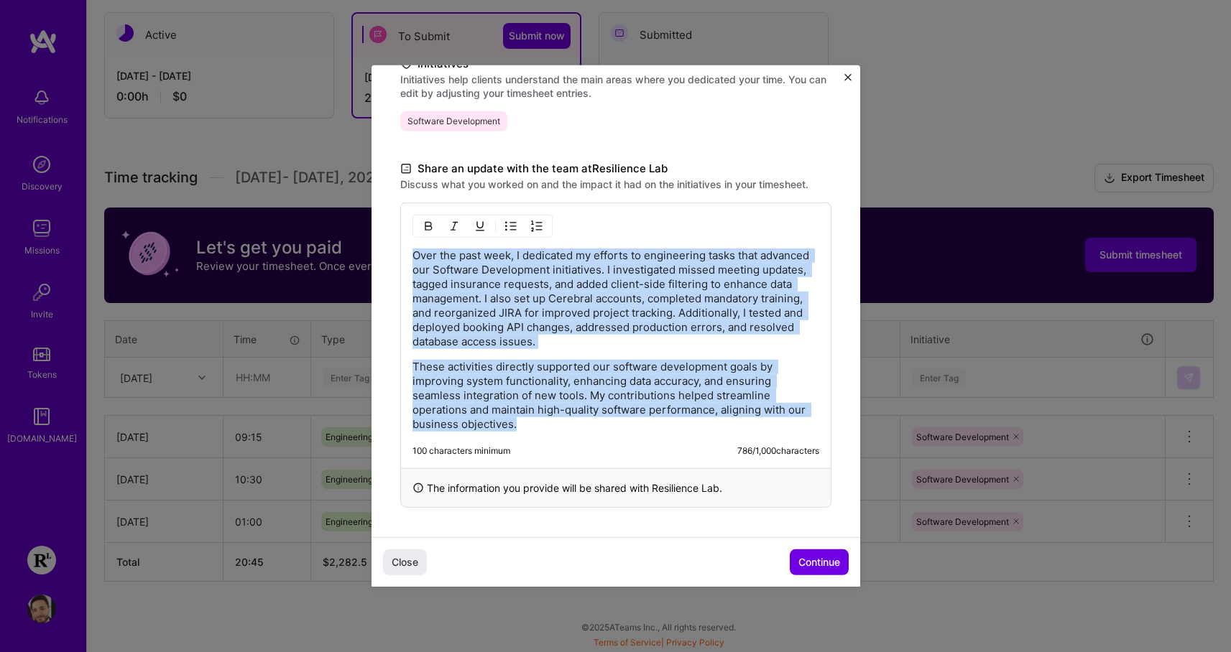
drag, startPoint x: 577, startPoint y: 429, endPoint x: 339, endPoint y: 231, distance: 309.2
click at [339, 231] on div "Demo day Take a moment to reflect on what you've built over the last two weeks …" at bounding box center [615, 326] width 1231 height 652
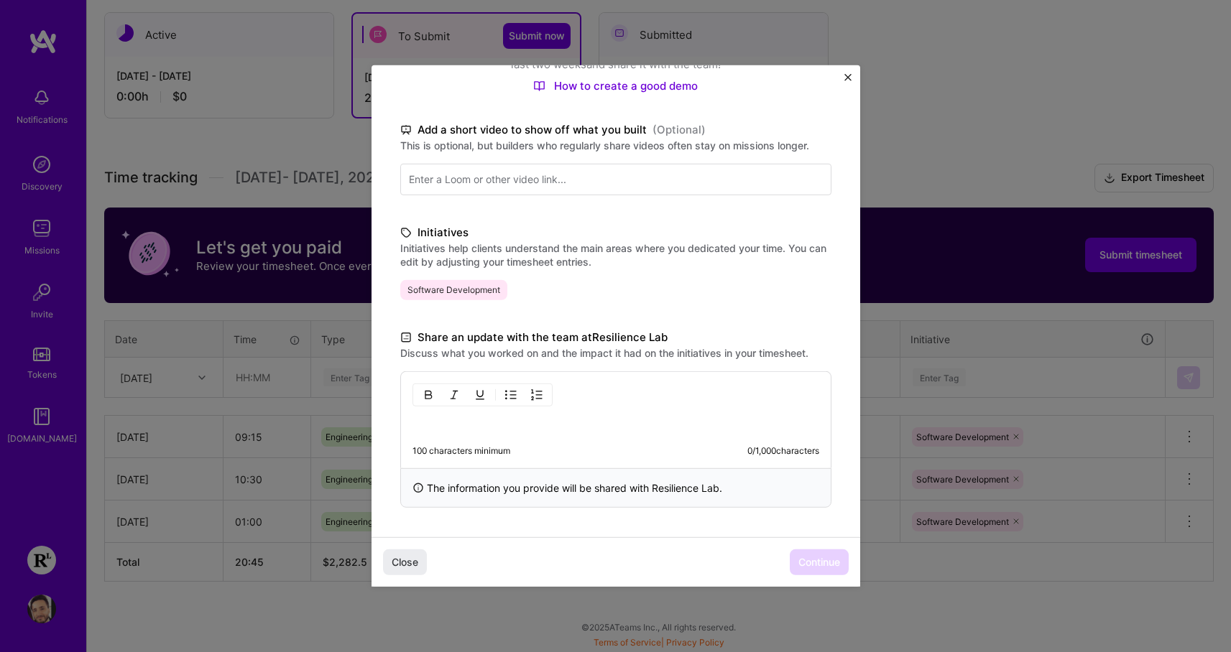
scroll to position [184, 0]
click at [625, 432] on div "100 characters minimum 0 / 1,000 characters" at bounding box center [615, 420] width 431 height 97
click at [646, 336] on label "Share an update with the team at Resilience Lab" at bounding box center [615, 337] width 431 height 17
click at [639, 430] on p at bounding box center [615, 424] width 407 height 14
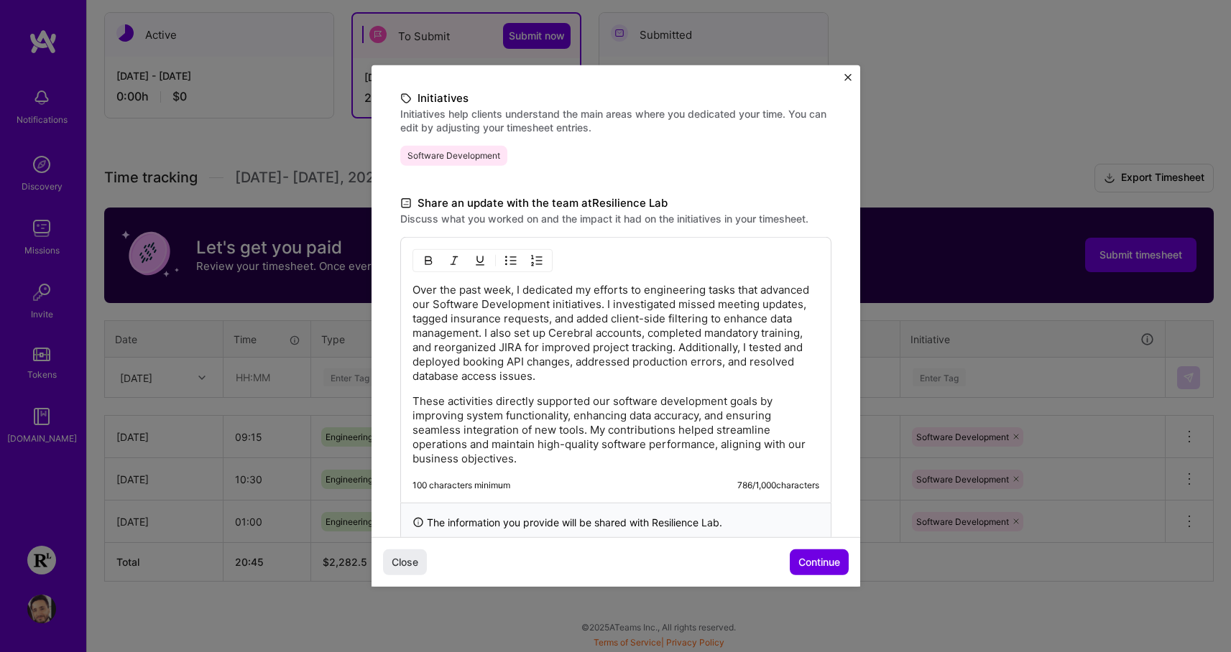
scroll to position [353, 0]
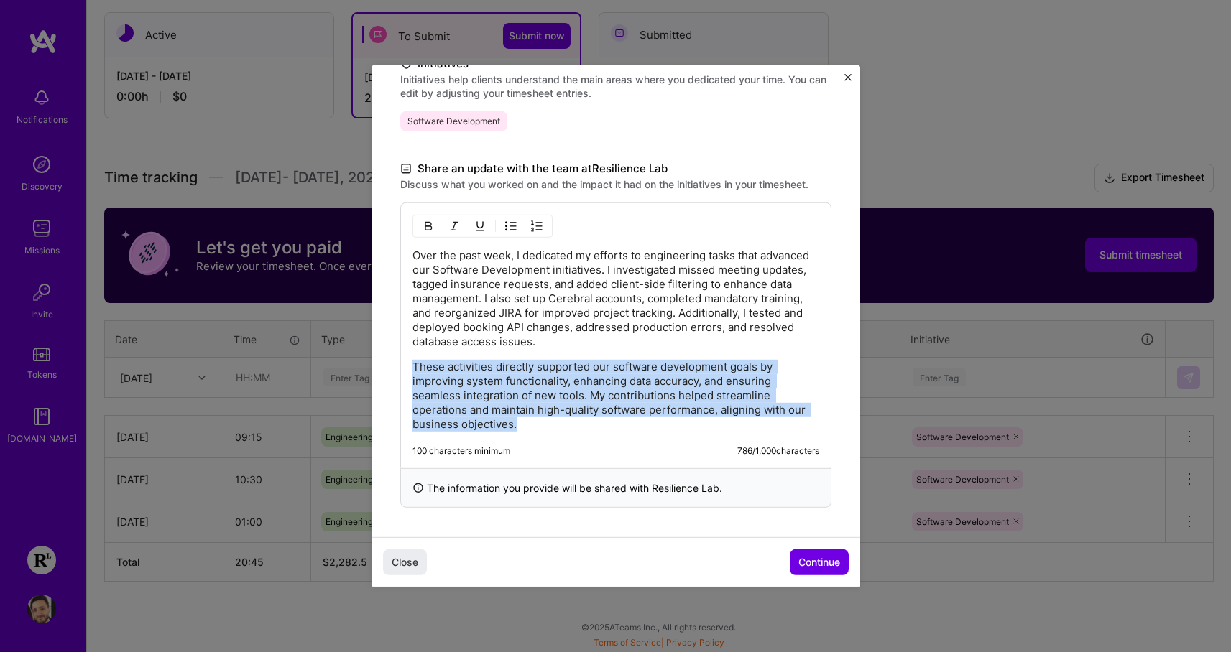
drag, startPoint x: 614, startPoint y: 434, endPoint x: 382, endPoint y: 354, distance: 245.4
click at [382, 354] on div "Demo day Take a moment to reflect on what you've built over the last two weeks …" at bounding box center [616, 125] width 489 height 824
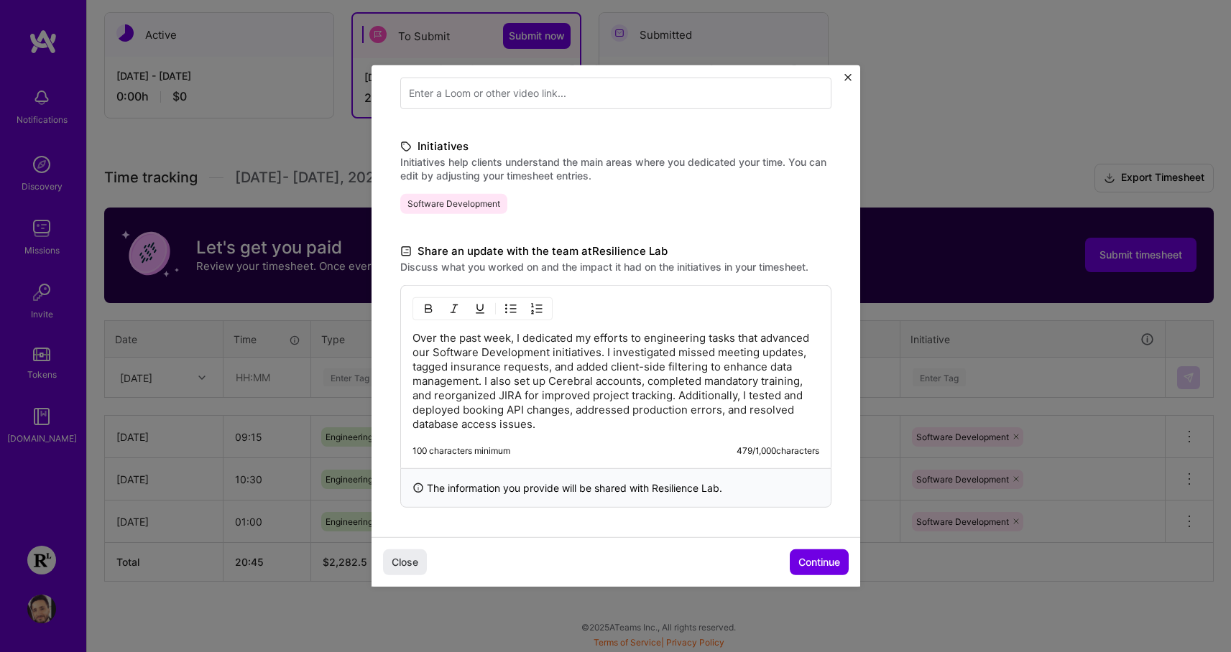
scroll to position [270, 0]
click at [814, 560] on span "Continue" at bounding box center [819, 562] width 42 height 14
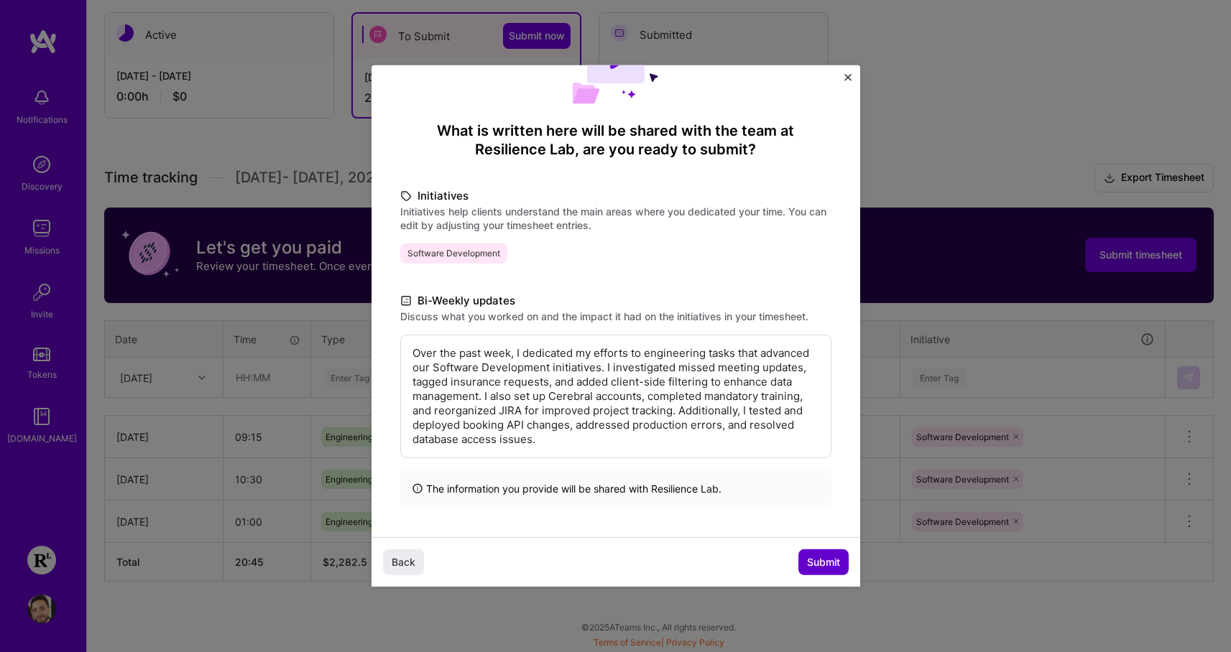
click at [816, 553] on button "Submit" at bounding box center [823, 563] width 50 height 26
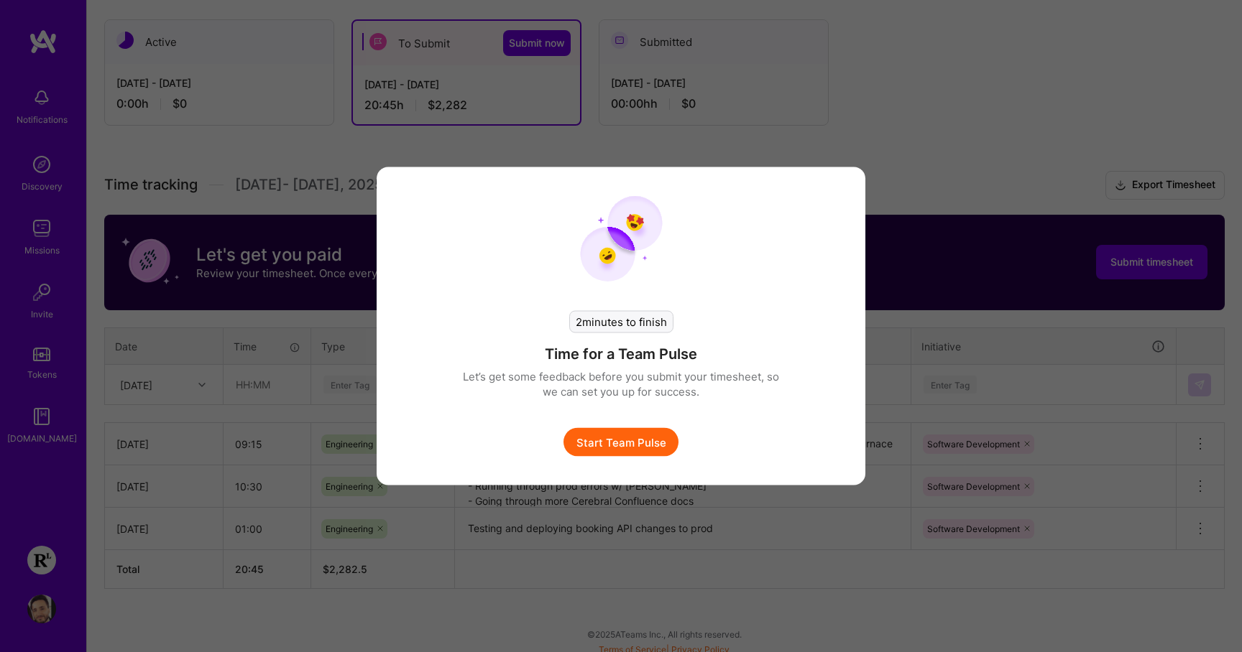
click at [633, 327] on div "2 minutes to finish" at bounding box center [621, 322] width 104 height 22
click at [630, 444] on button "Start Team Pulse" at bounding box center [620, 442] width 115 height 29
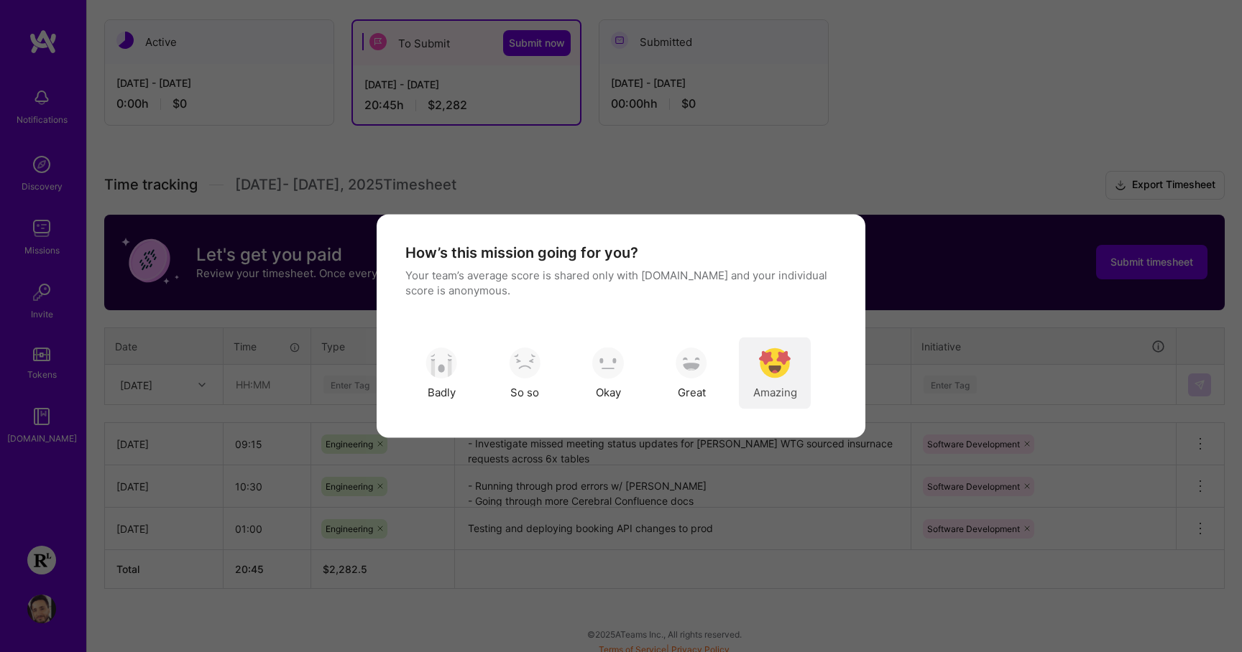
click at [781, 370] on img "modal" at bounding box center [775, 363] width 32 height 32
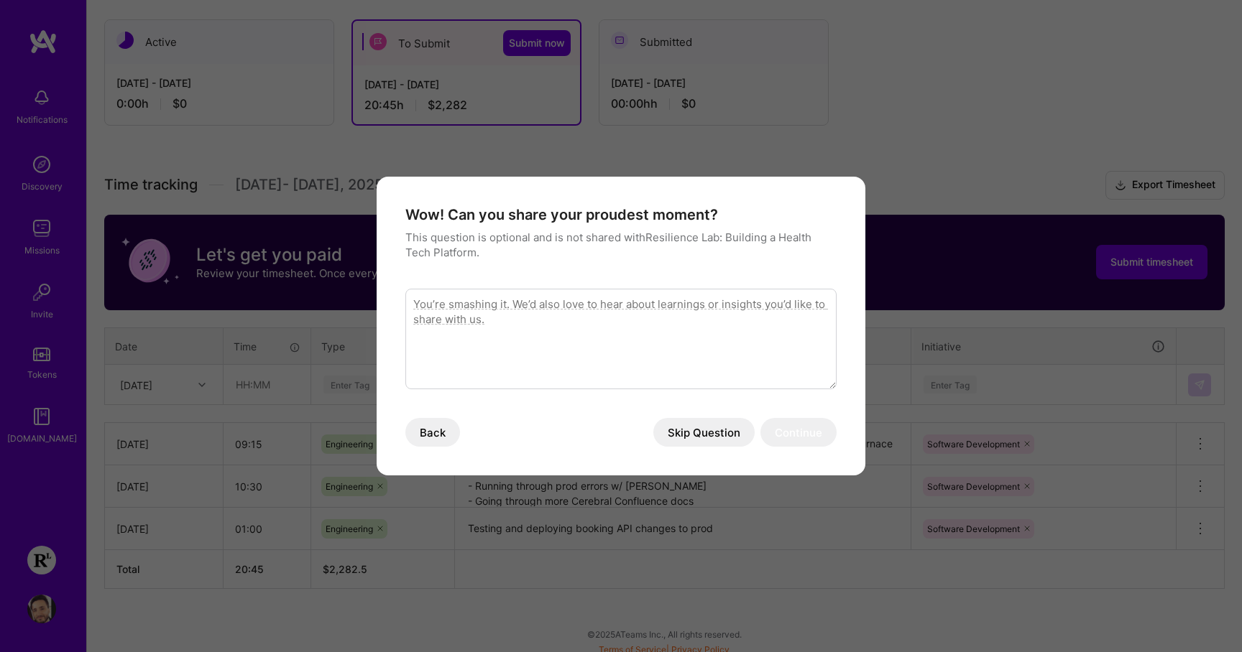
click at [737, 426] on button "Skip Question" at bounding box center [703, 432] width 101 height 29
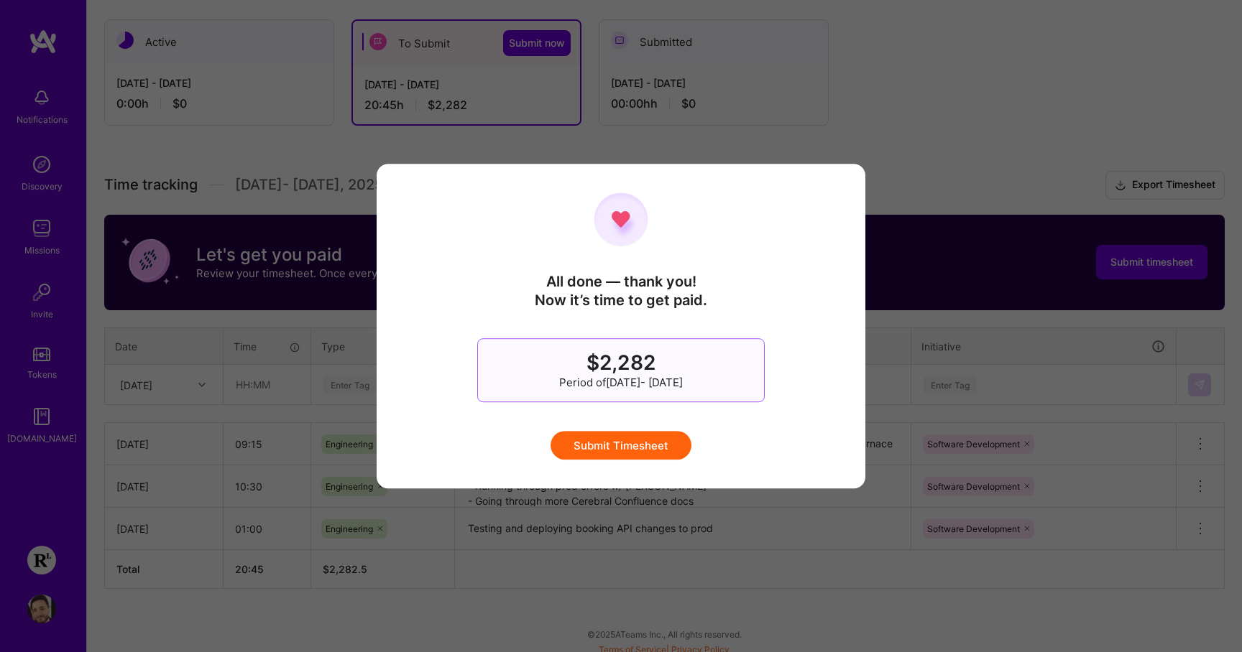
click at [663, 450] on button "Submit Timesheet" at bounding box center [620, 445] width 141 height 29
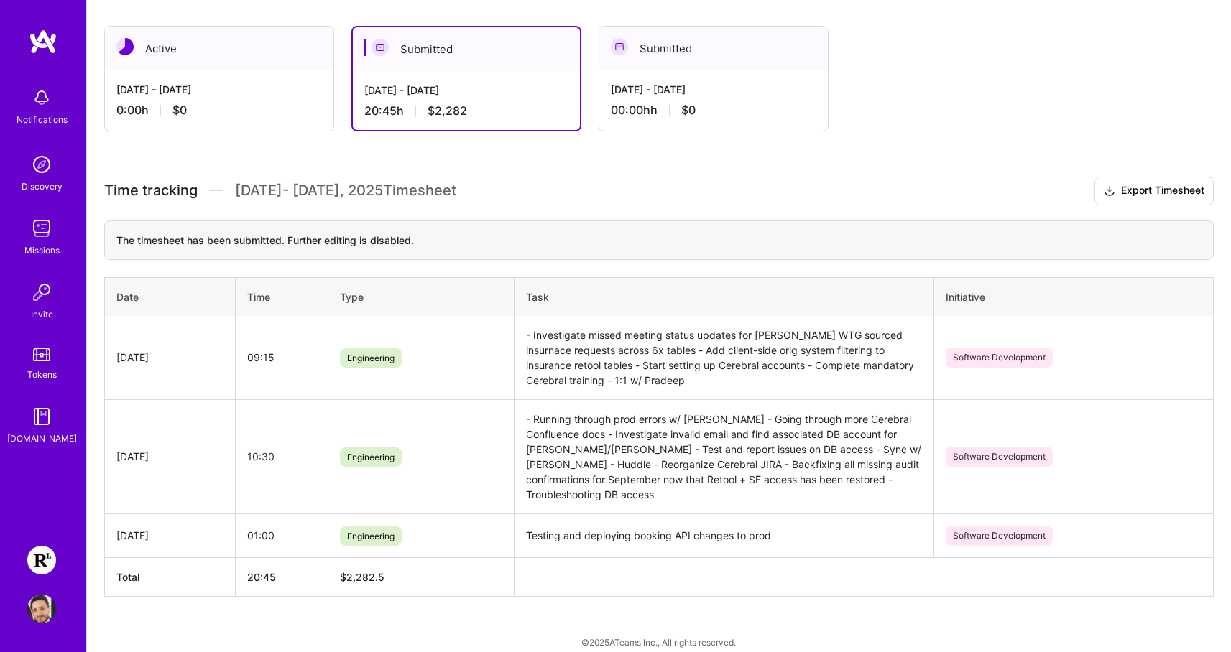
scroll to position [0, 0]
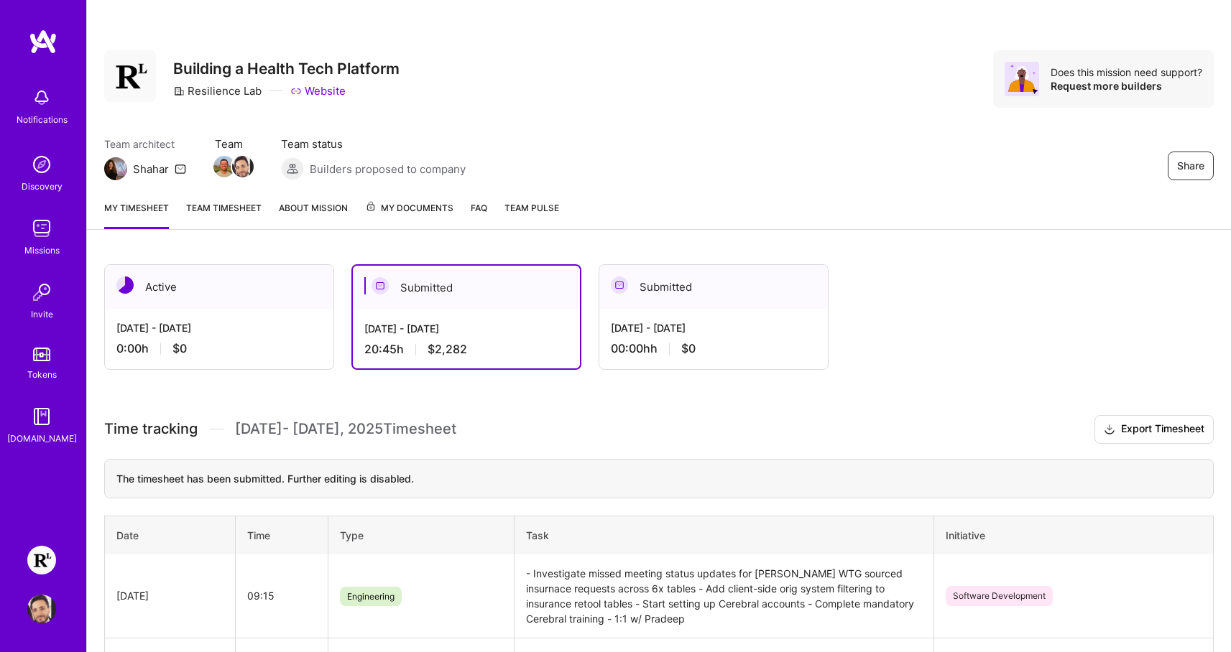
click at [139, 208] on link "My timesheet" at bounding box center [136, 214] width 65 height 29
